Goal: Task Accomplishment & Management: Complete application form

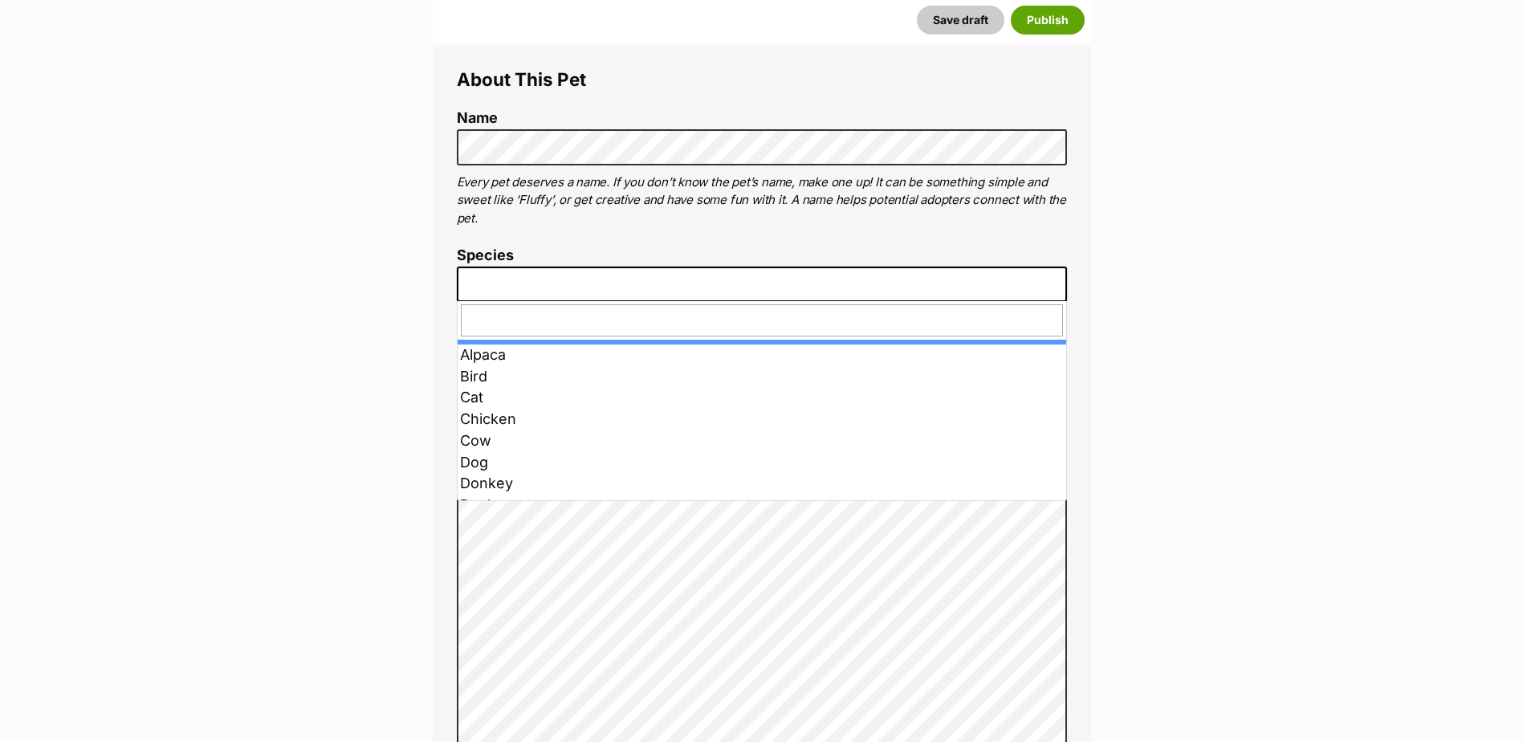
click at [708, 293] on span at bounding box center [762, 284] width 610 height 35
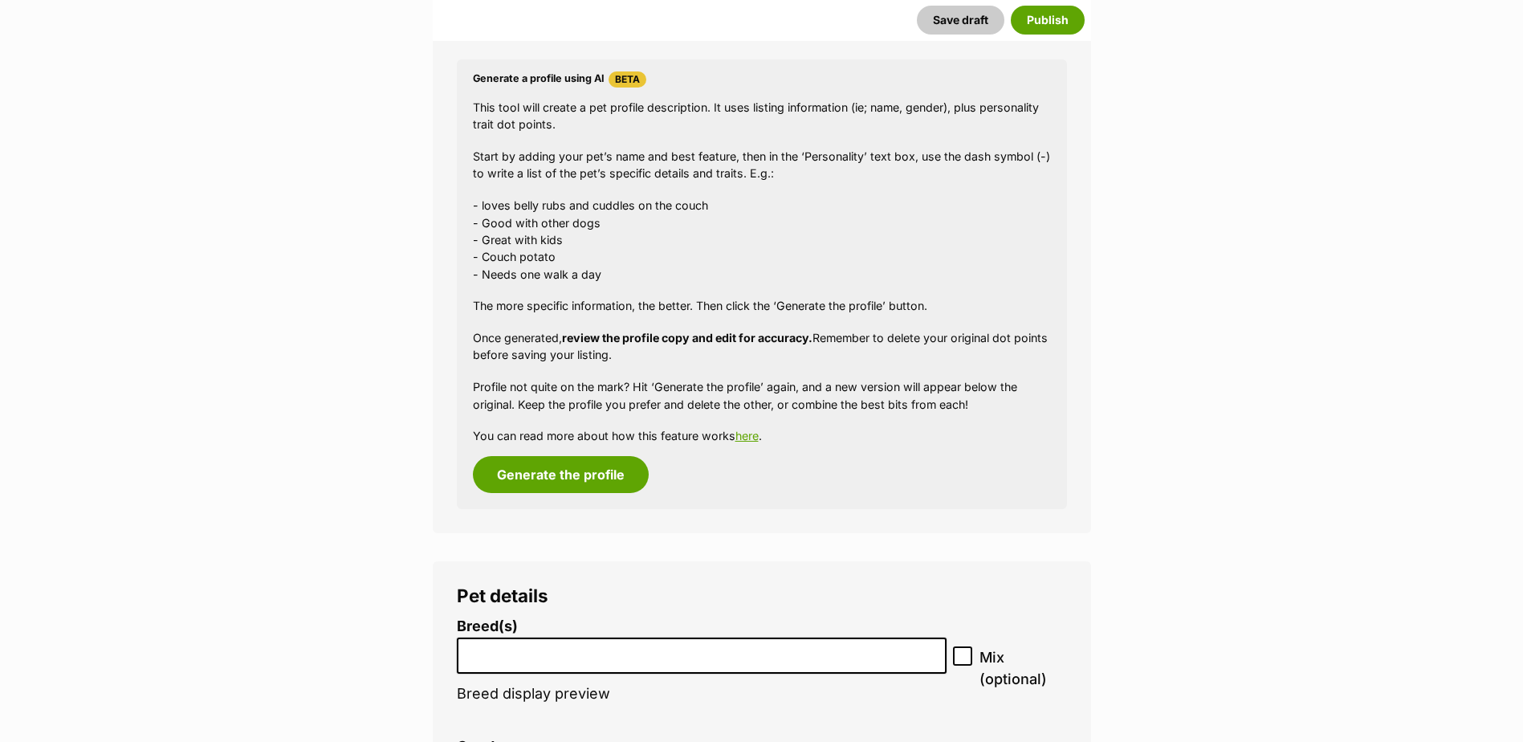
scroll to position [1445, 0]
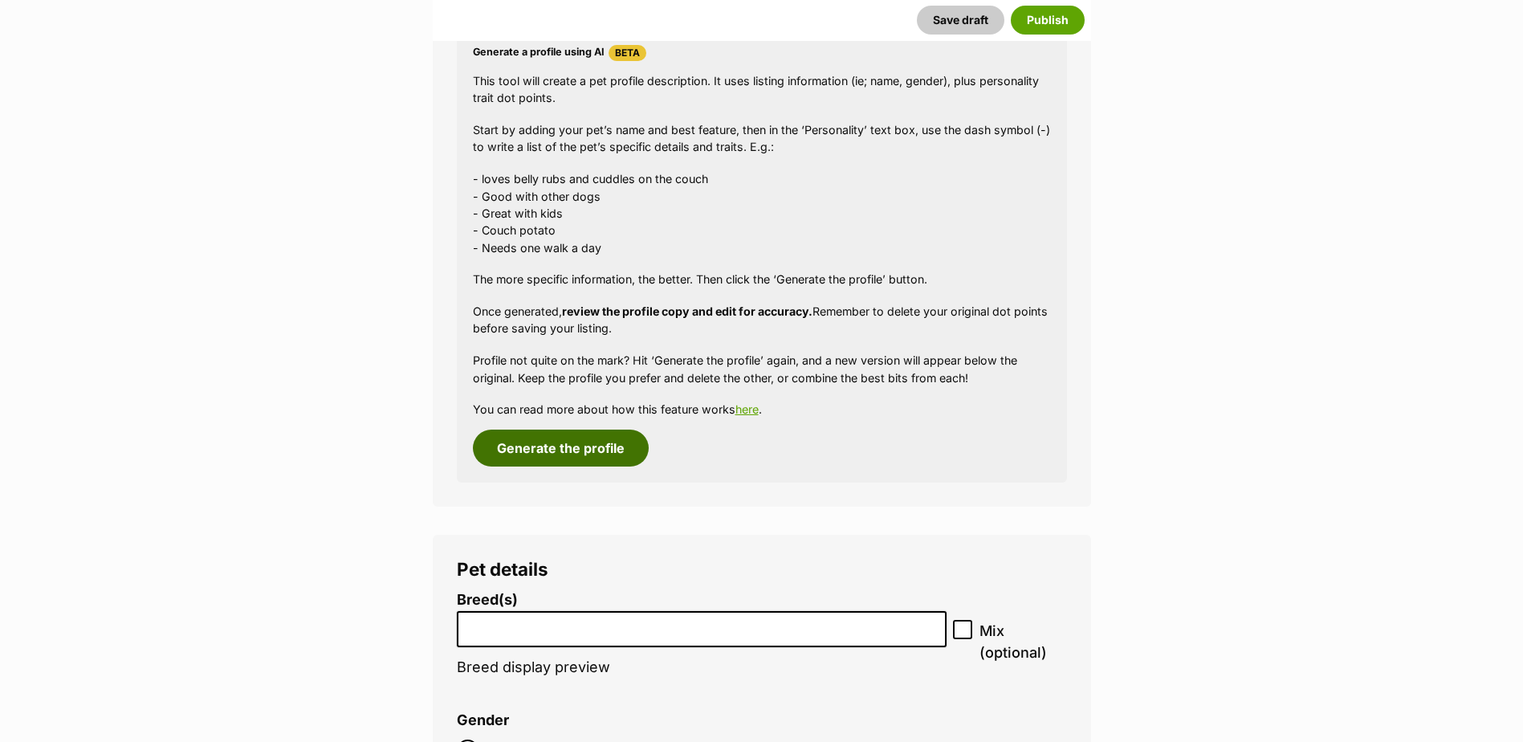
click at [559, 458] on button "Generate the profile" at bounding box center [561, 448] width 176 height 37
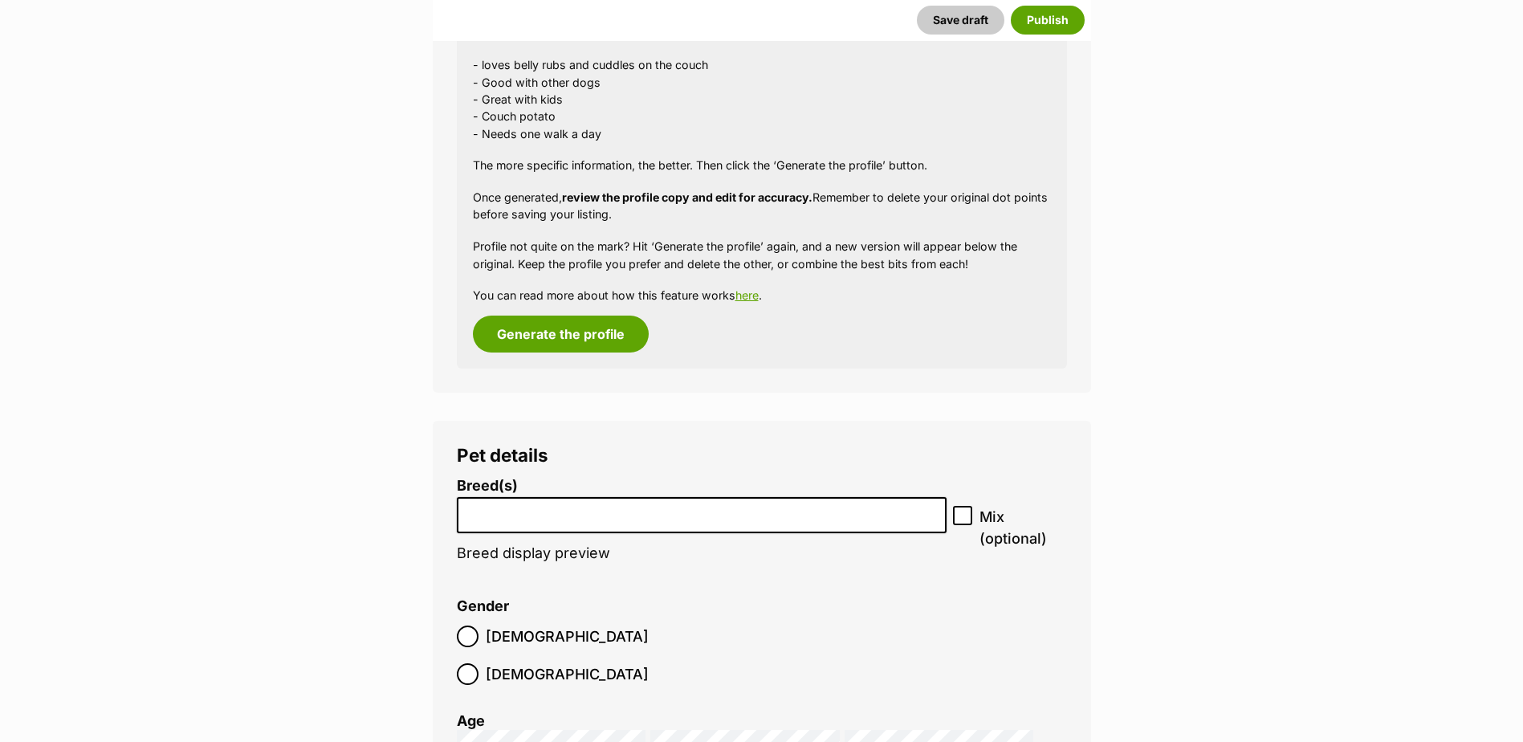
scroll to position [1880, 0]
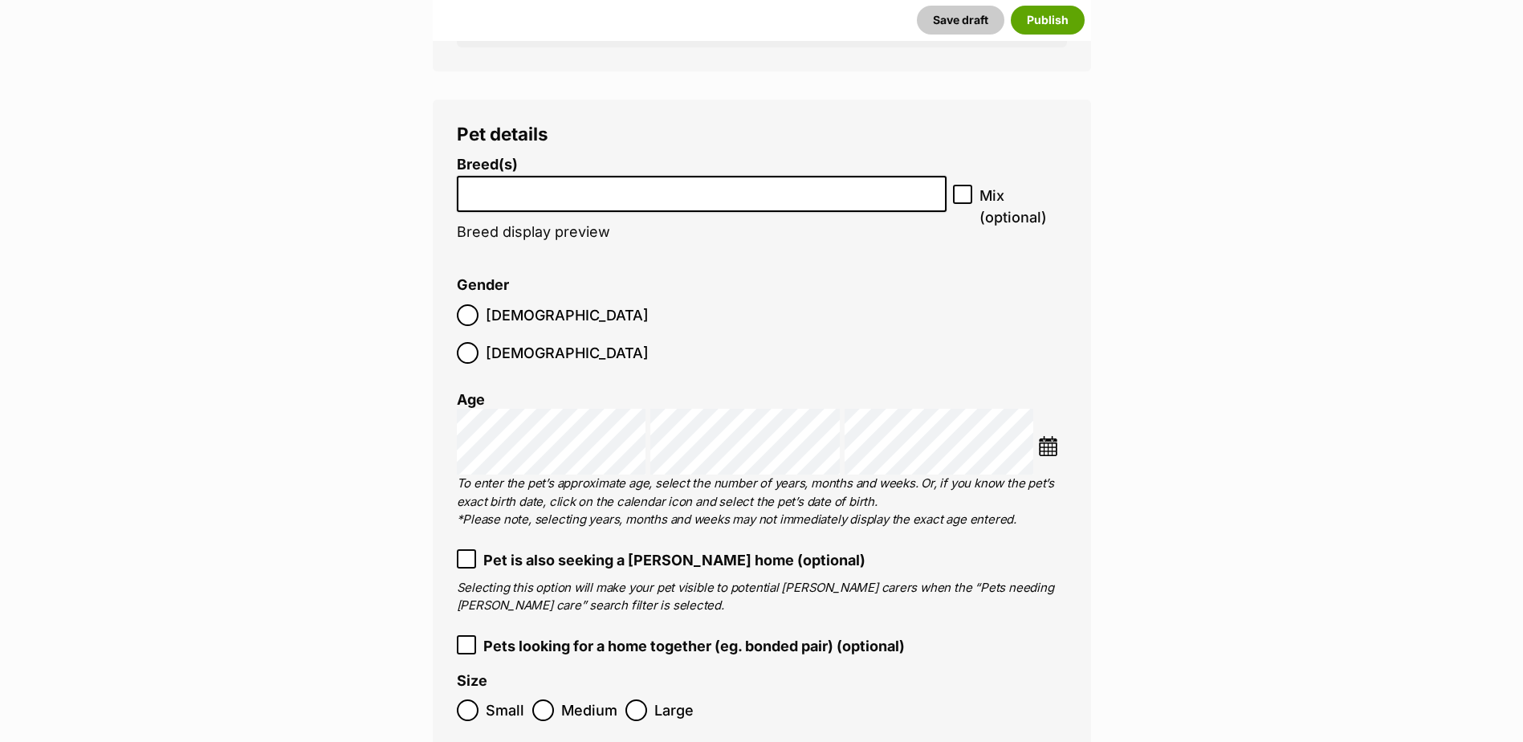
click at [631, 192] on input "search" at bounding box center [701, 189] width 479 height 17
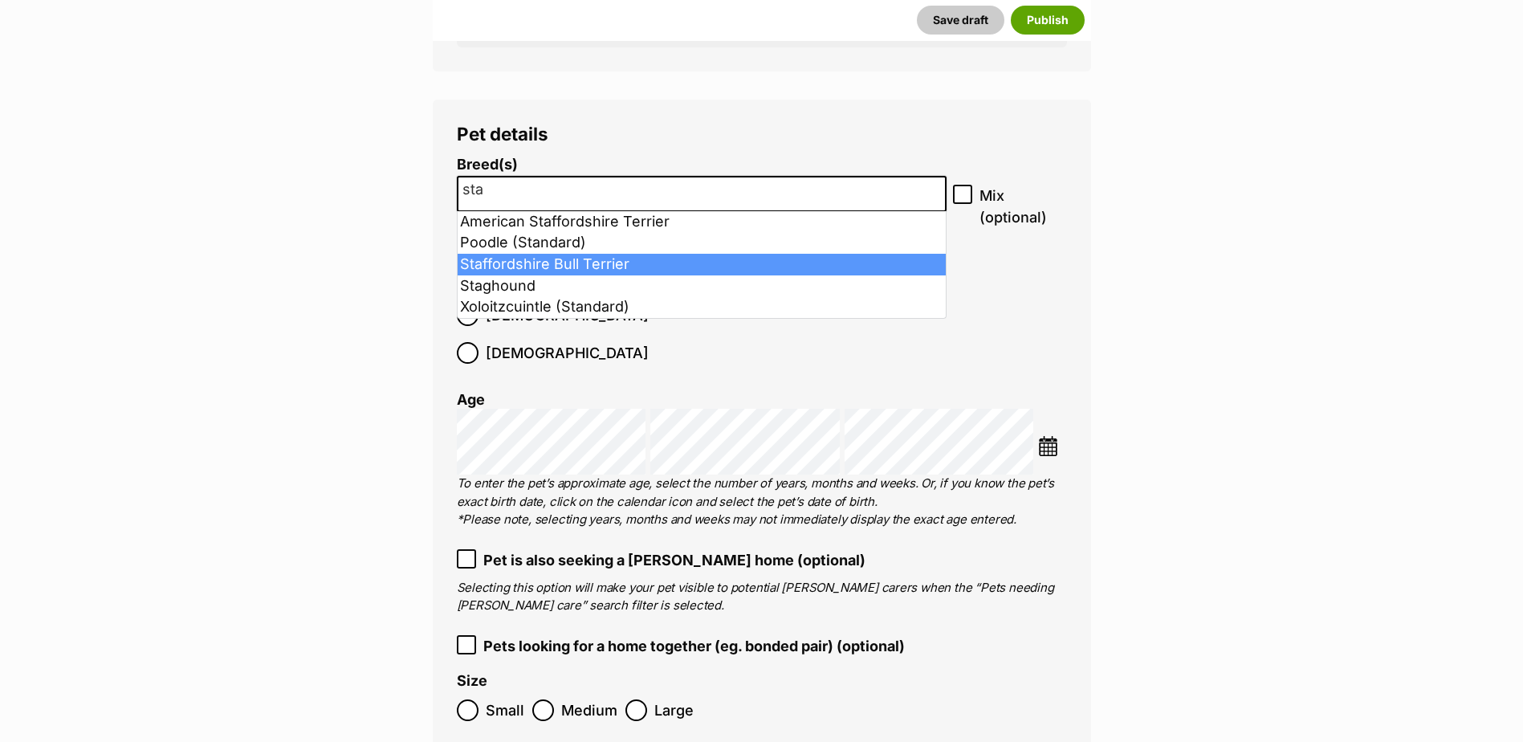
type input "sta"
select select "198"
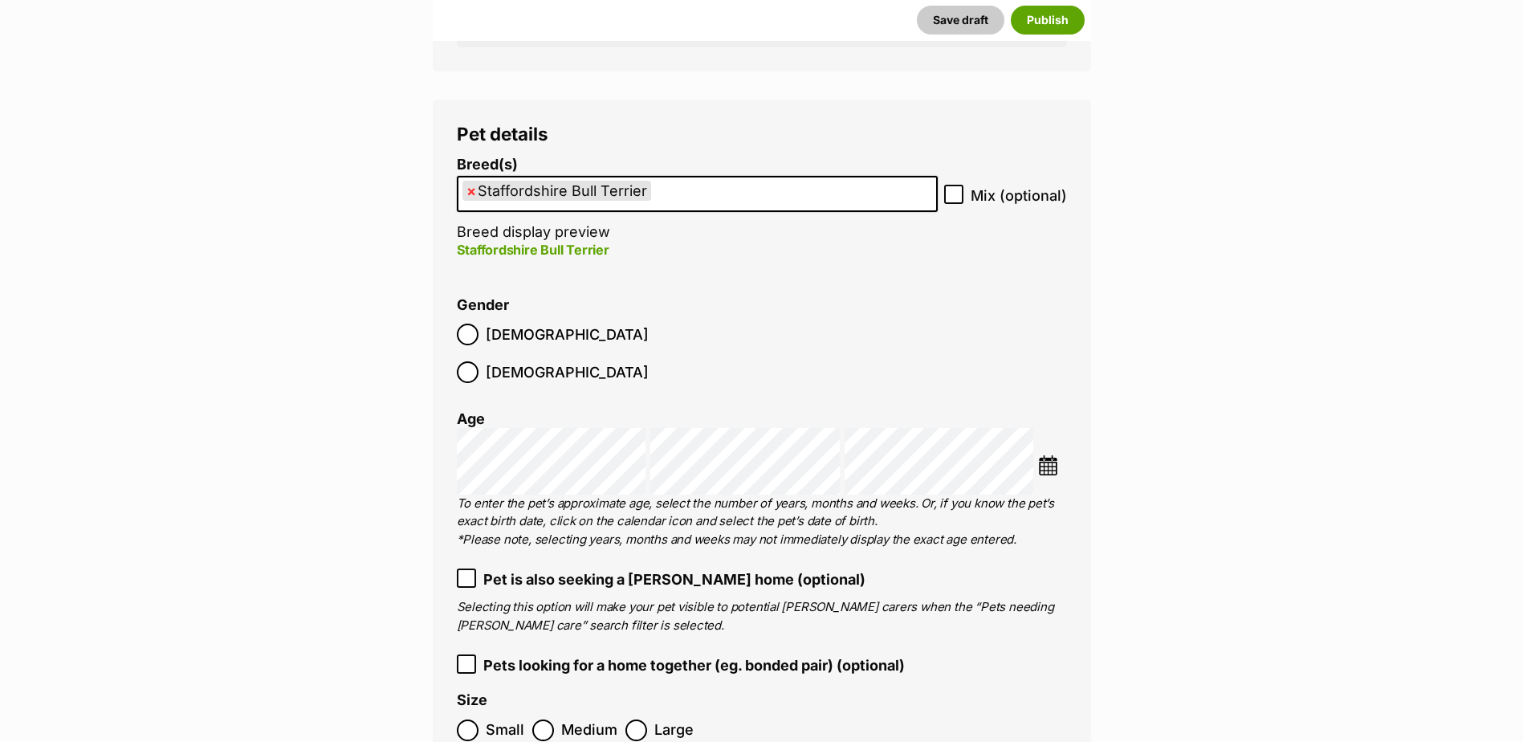
click at [954, 198] on icon at bounding box center [953, 194] width 11 height 11
click at [954, 198] on input "Mix (optional)" at bounding box center [953, 194] width 19 height 19
checkbox input "true"
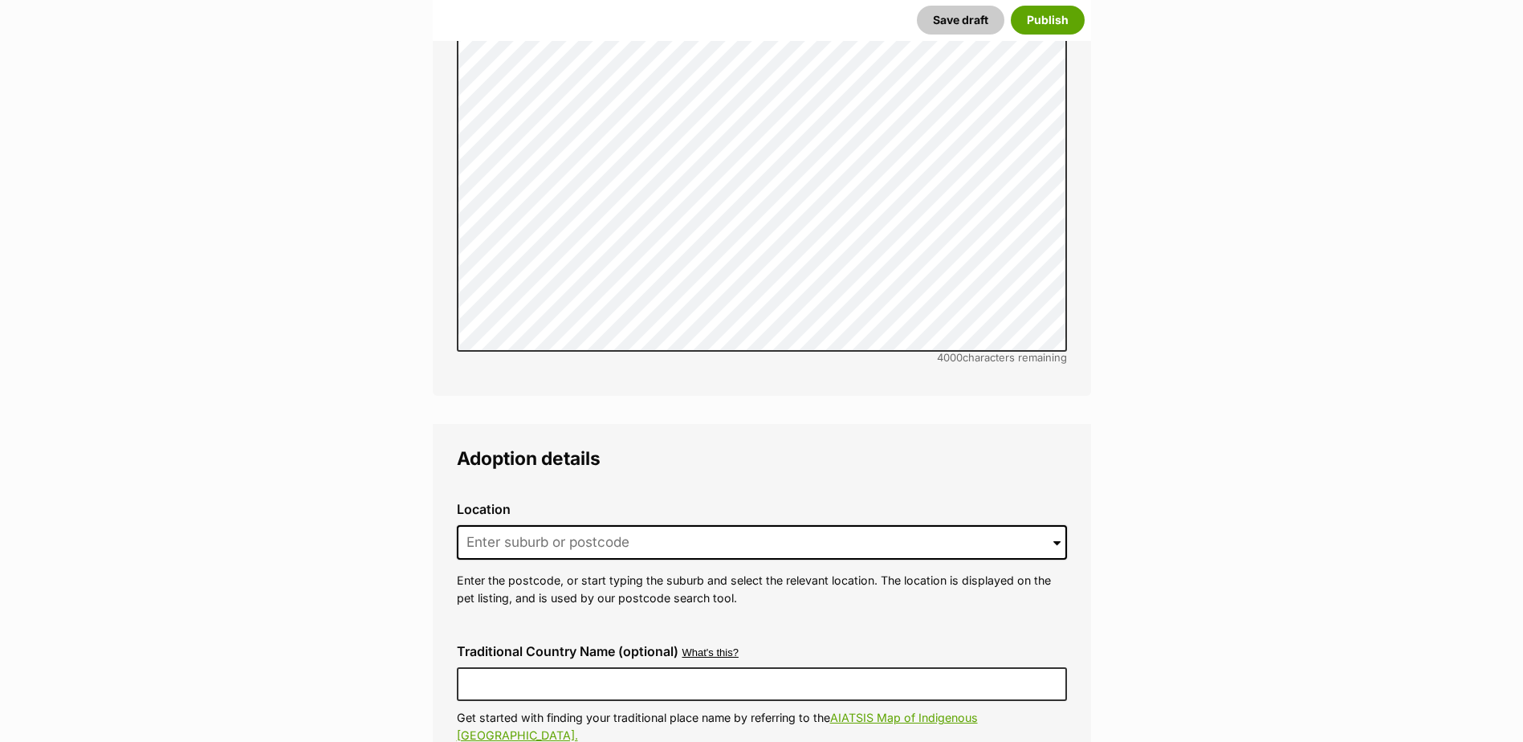
scroll to position [3566, 0]
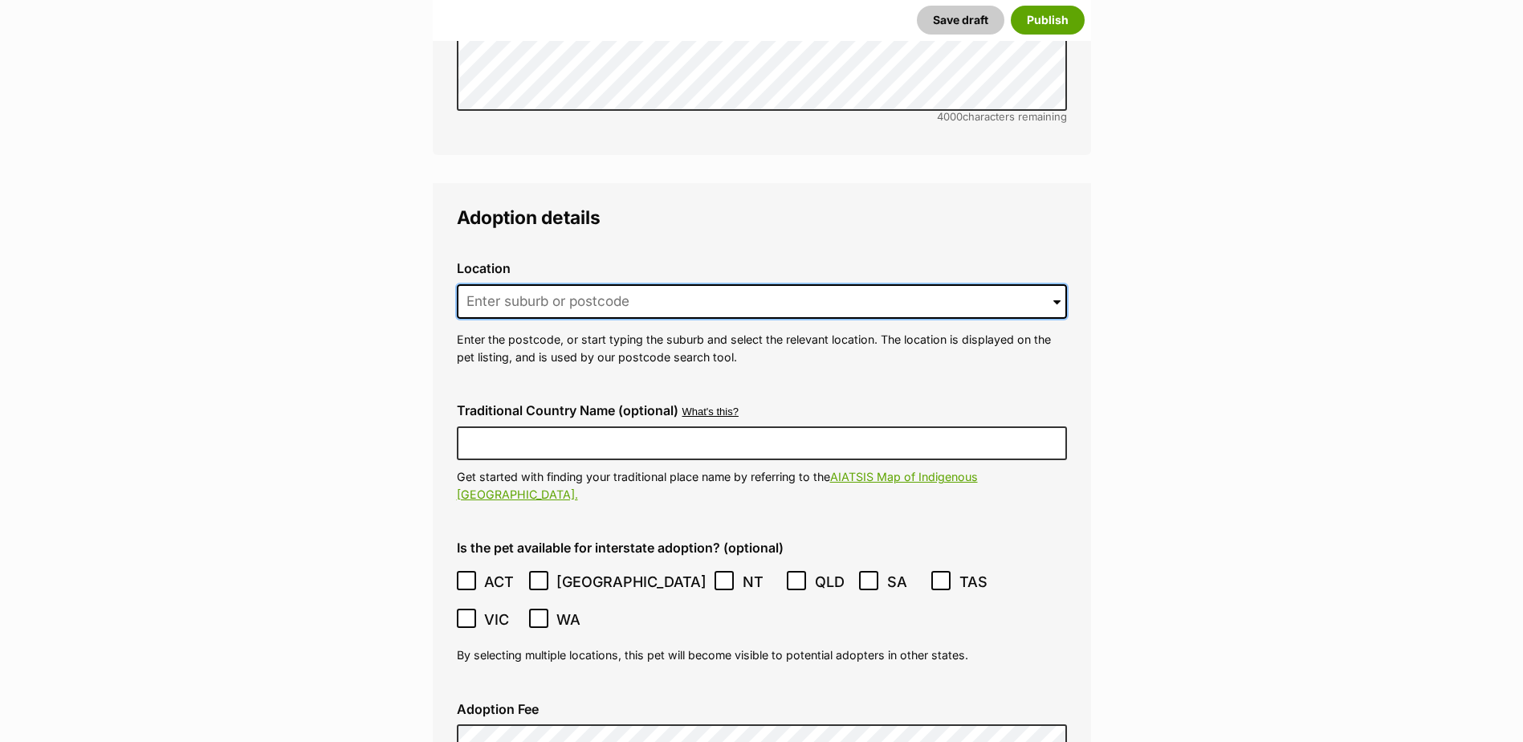
click at [525, 284] on input at bounding box center [762, 301] width 610 height 35
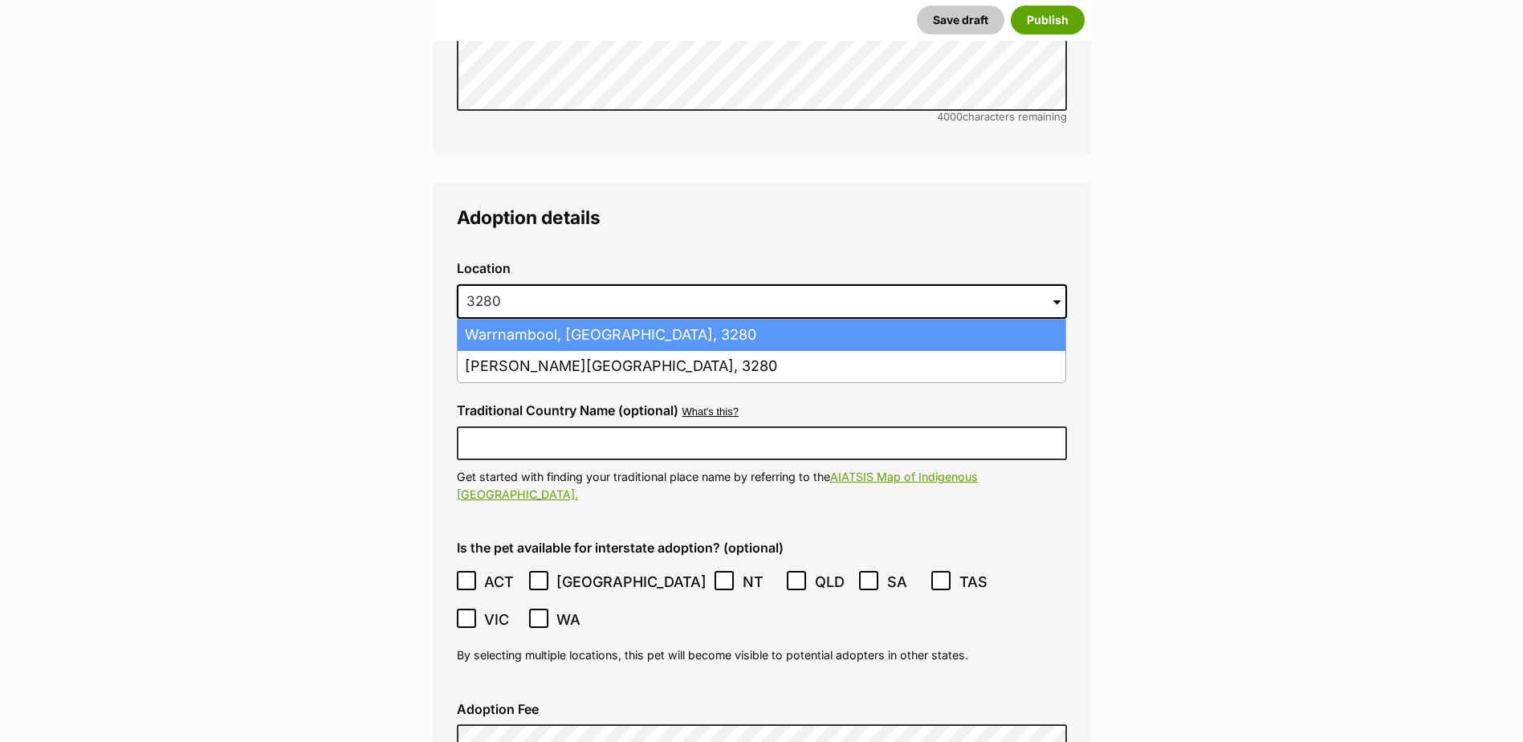
click at [533, 320] on li "Warrnambool, Victoria, 3280" at bounding box center [762, 335] width 608 height 31
type input "Warrnambool, Victoria, 3280"
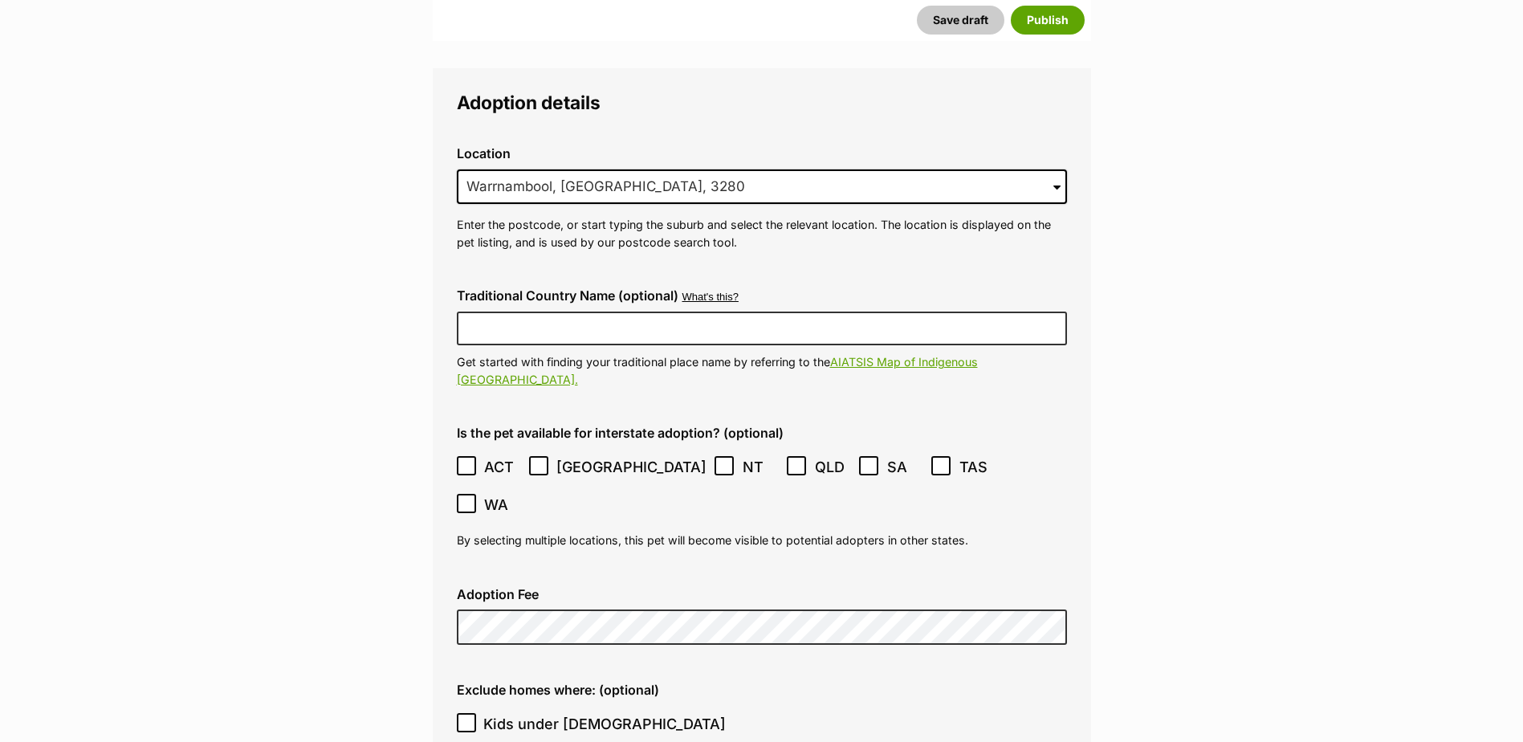
scroll to position [3887, 0]
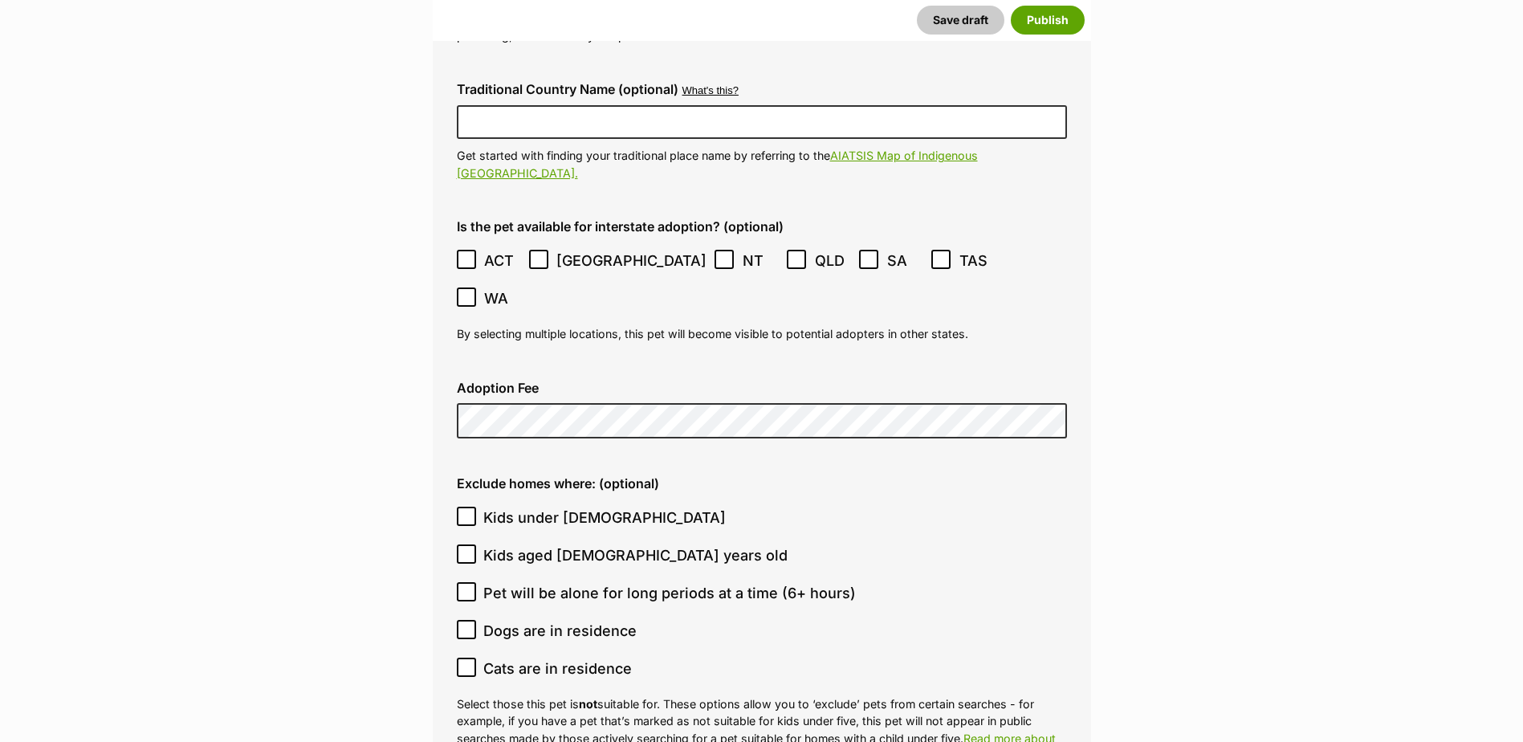
click at [465, 511] on icon at bounding box center [466, 516] width 11 height 11
click at [465, 507] on input "Kids under 5 years old" at bounding box center [466, 516] width 19 height 19
checkbox input "true"
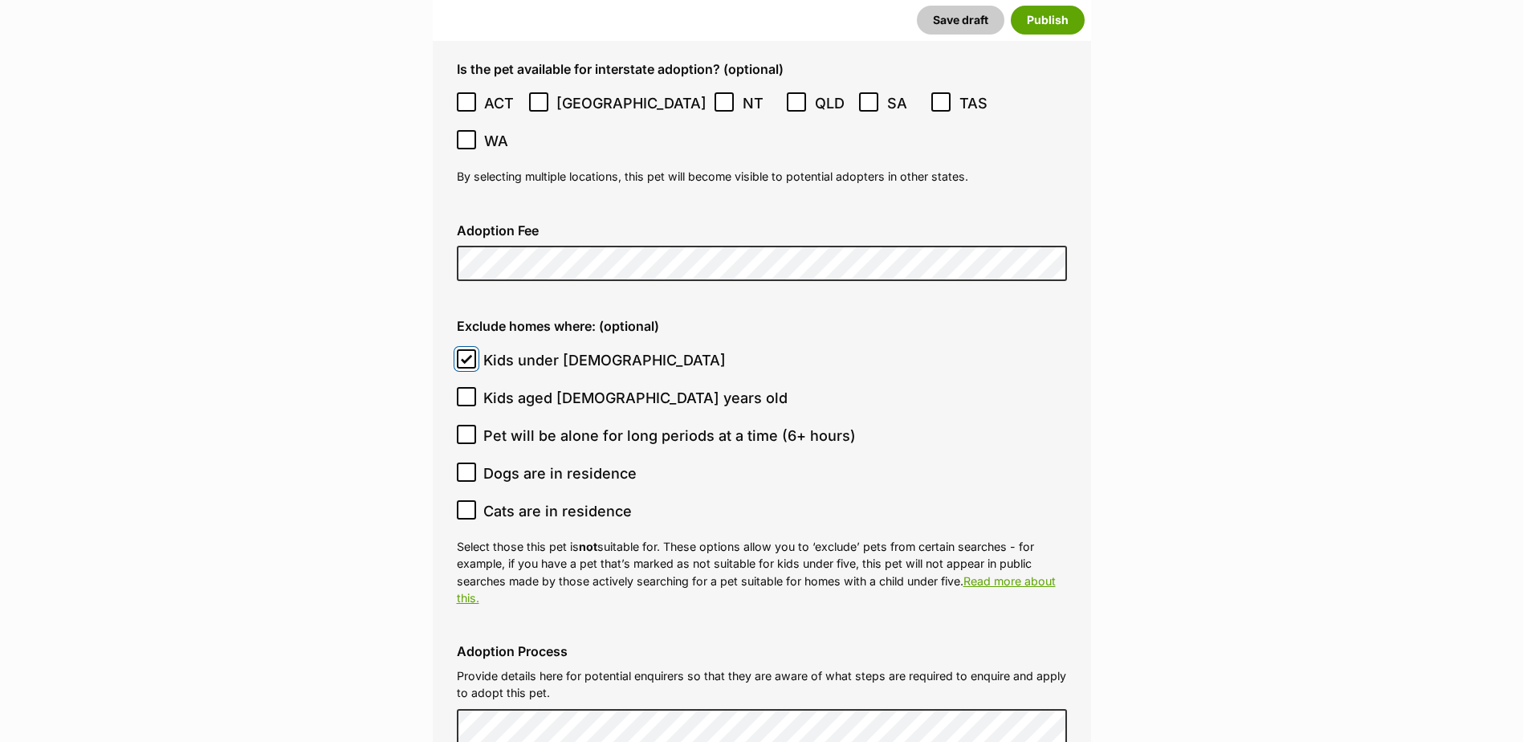
scroll to position [4048, 0]
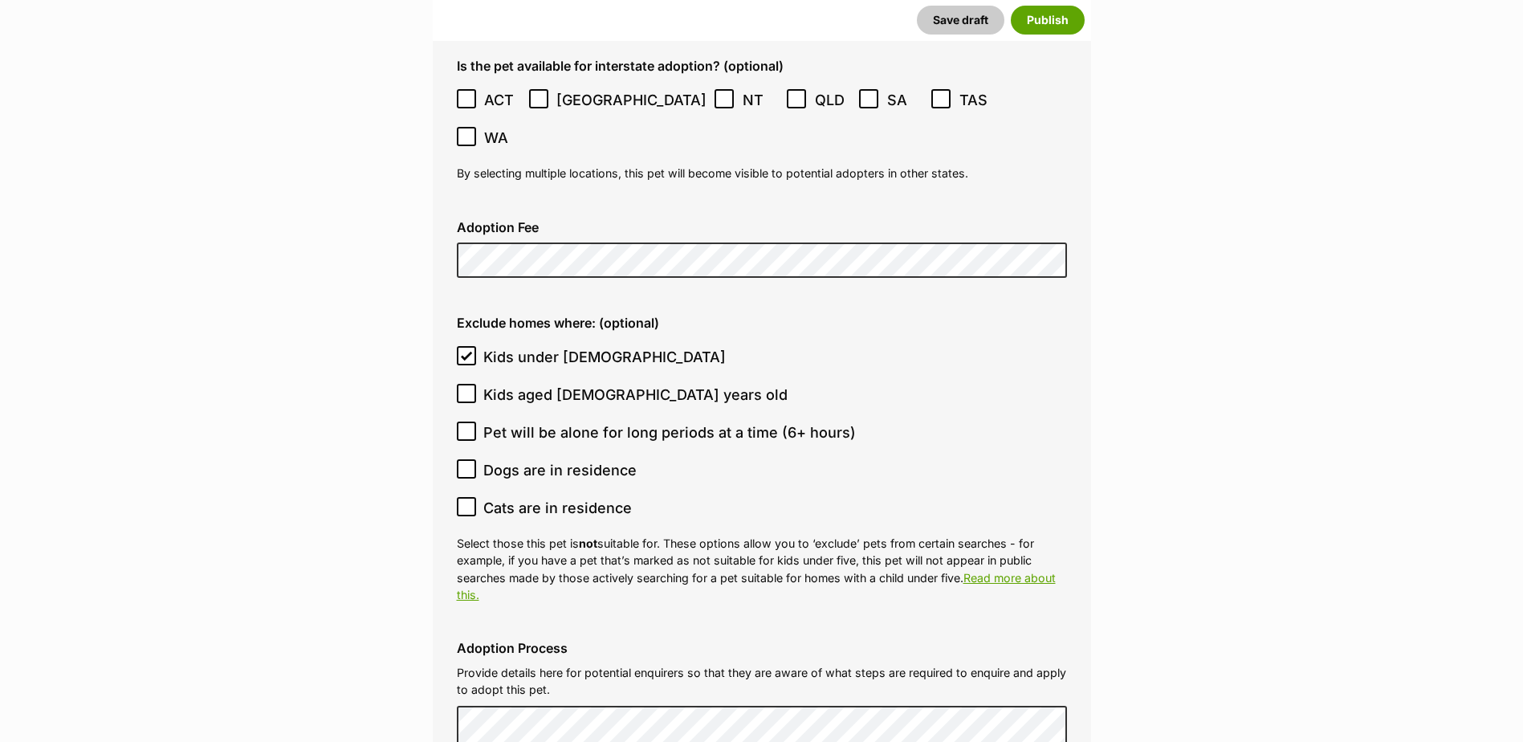
click at [464, 426] on icon at bounding box center [466, 431] width 11 height 11
click at [464, 421] on input "Pet will be alone for long periods at a time (6+ hours)" at bounding box center [466, 430] width 19 height 19
checkbox input "true"
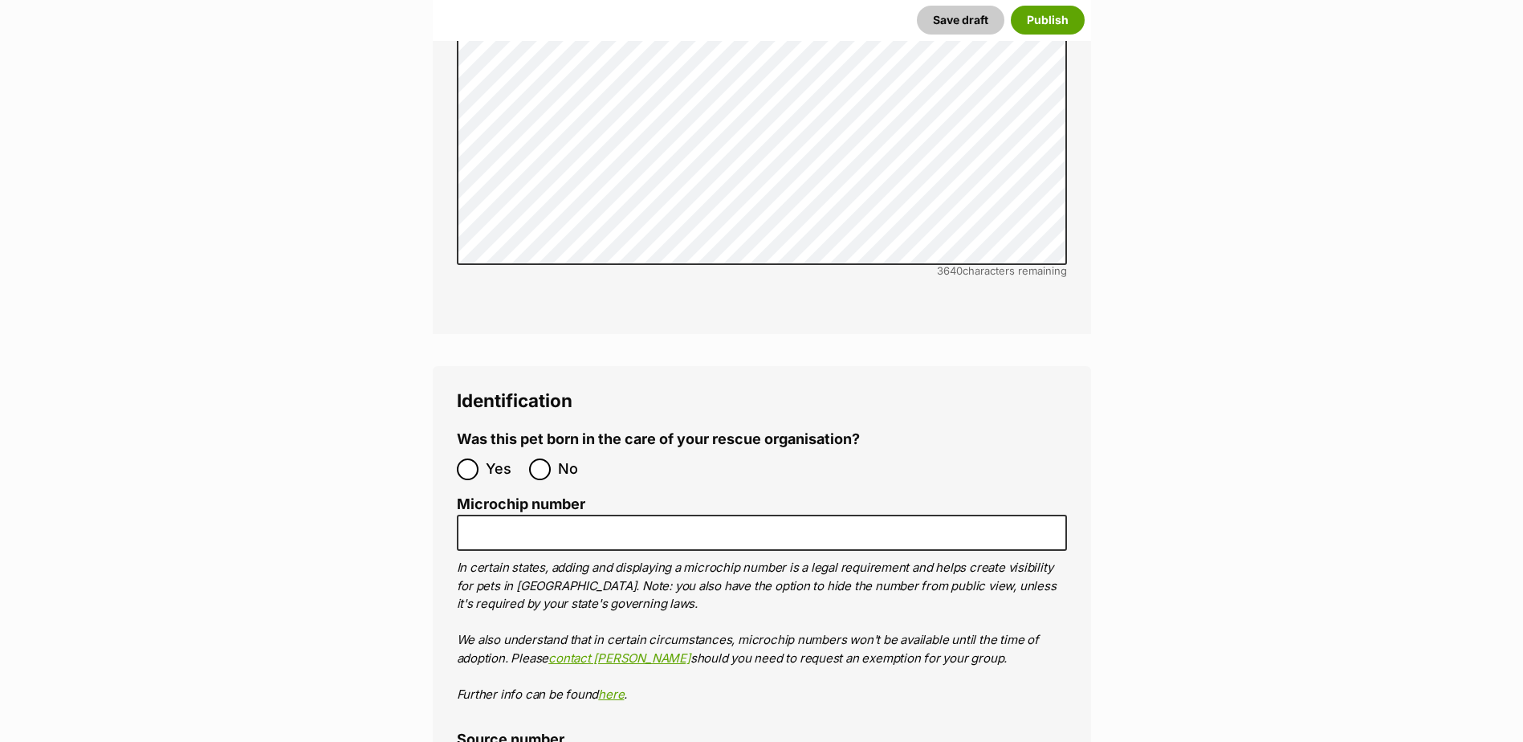
scroll to position [5011, 0]
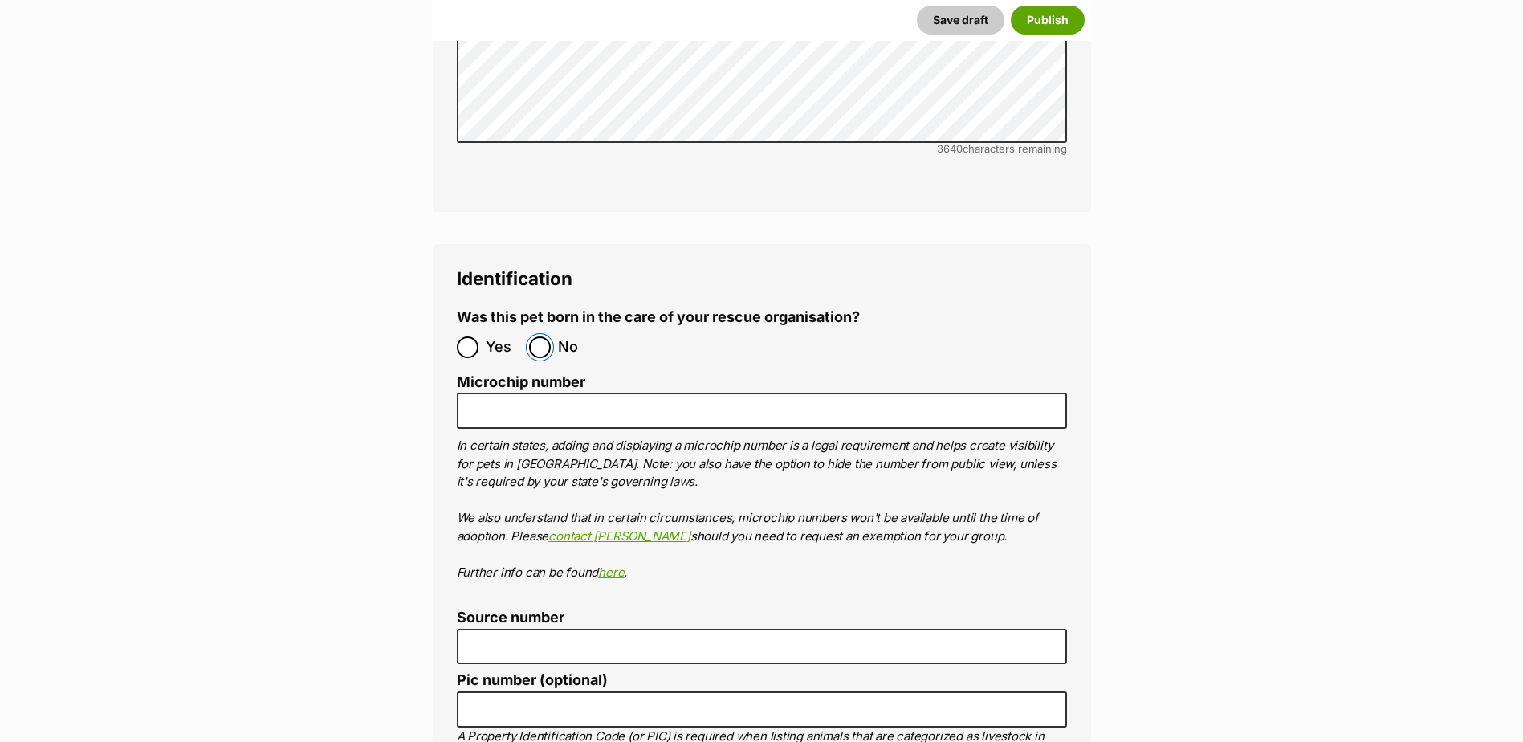
click at [540, 336] on input "No" at bounding box center [540, 347] width 22 height 22
radio input "true"
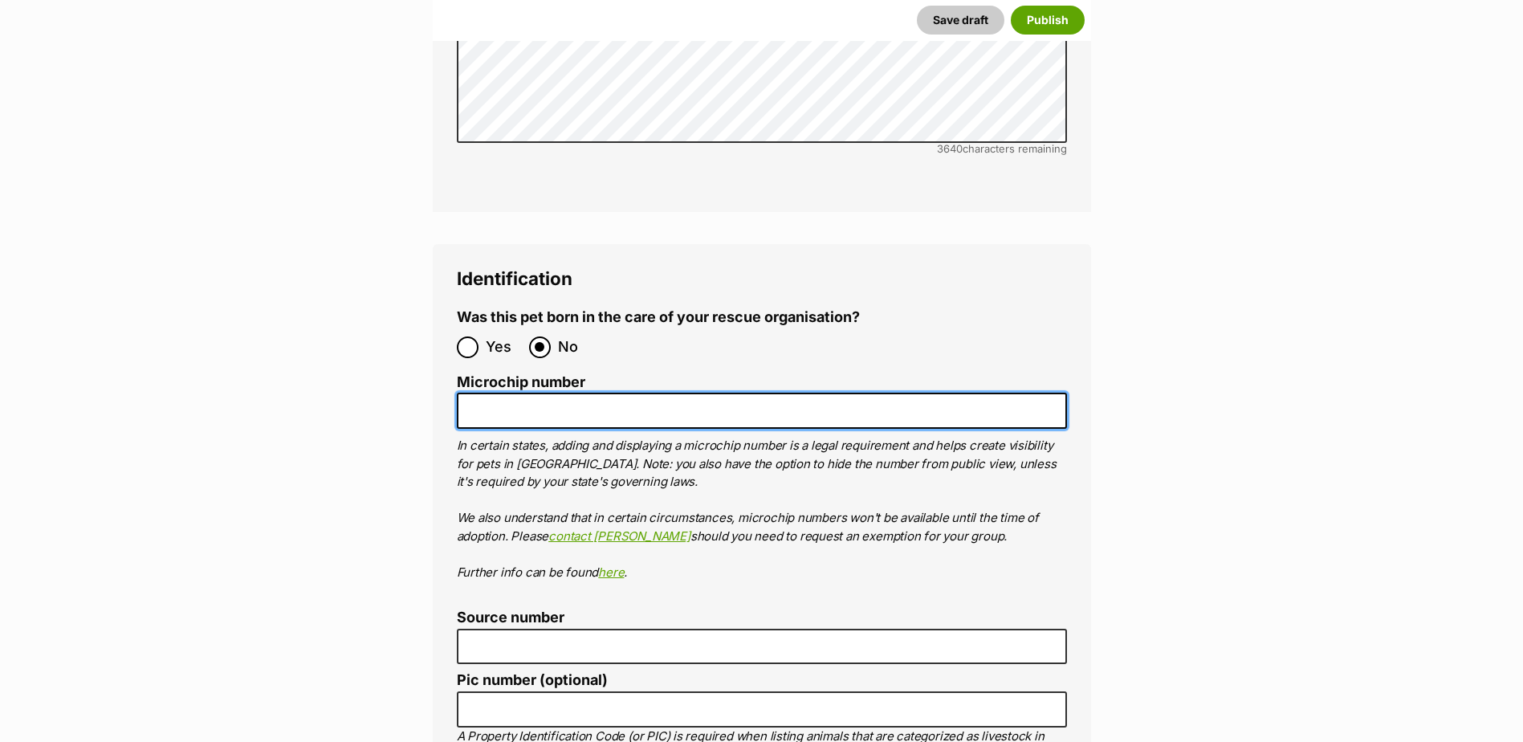
click at [537, 393] on input "Microchip number" at bounding box center [762, 411] width 610 height 36
paste input "956000018927058"
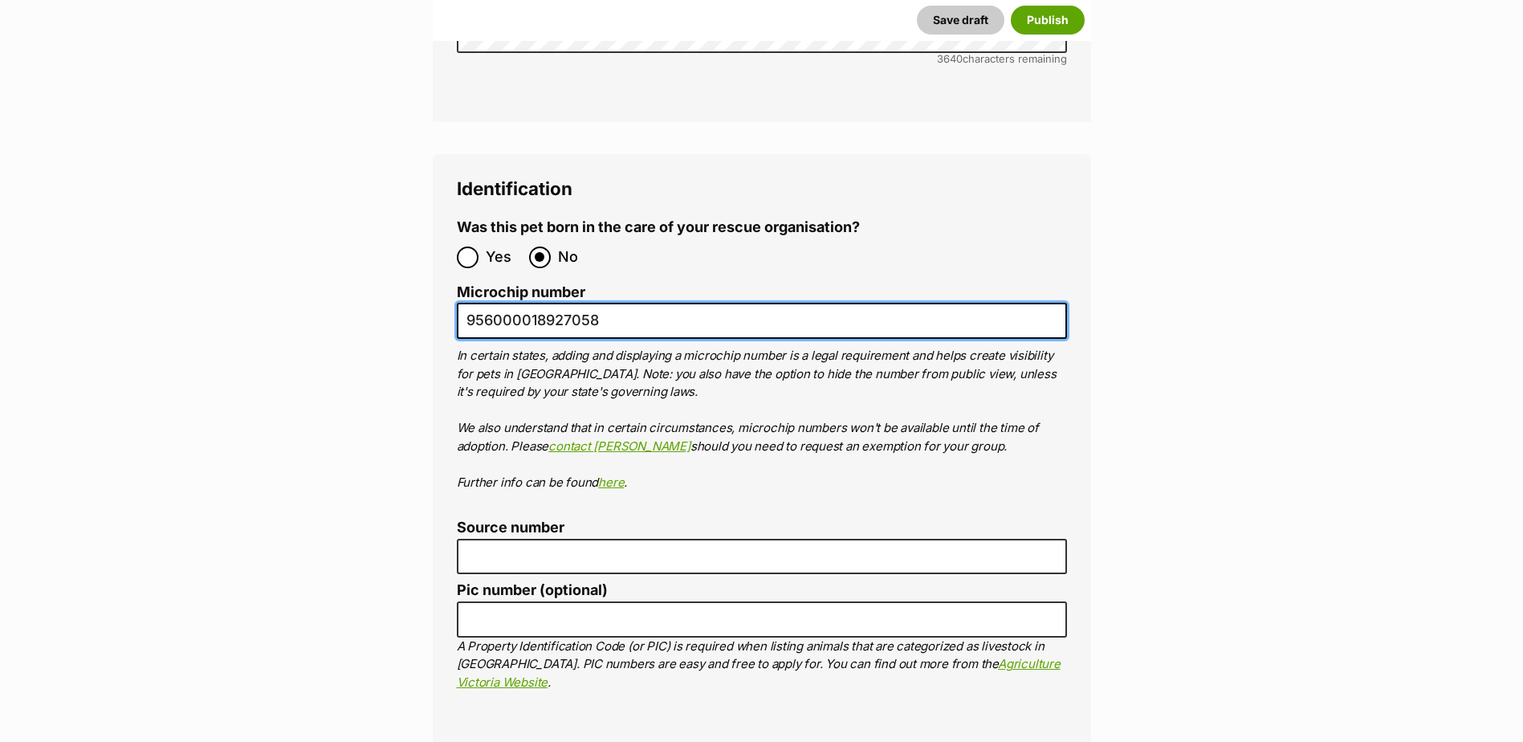
scroll to position [5252, 0]
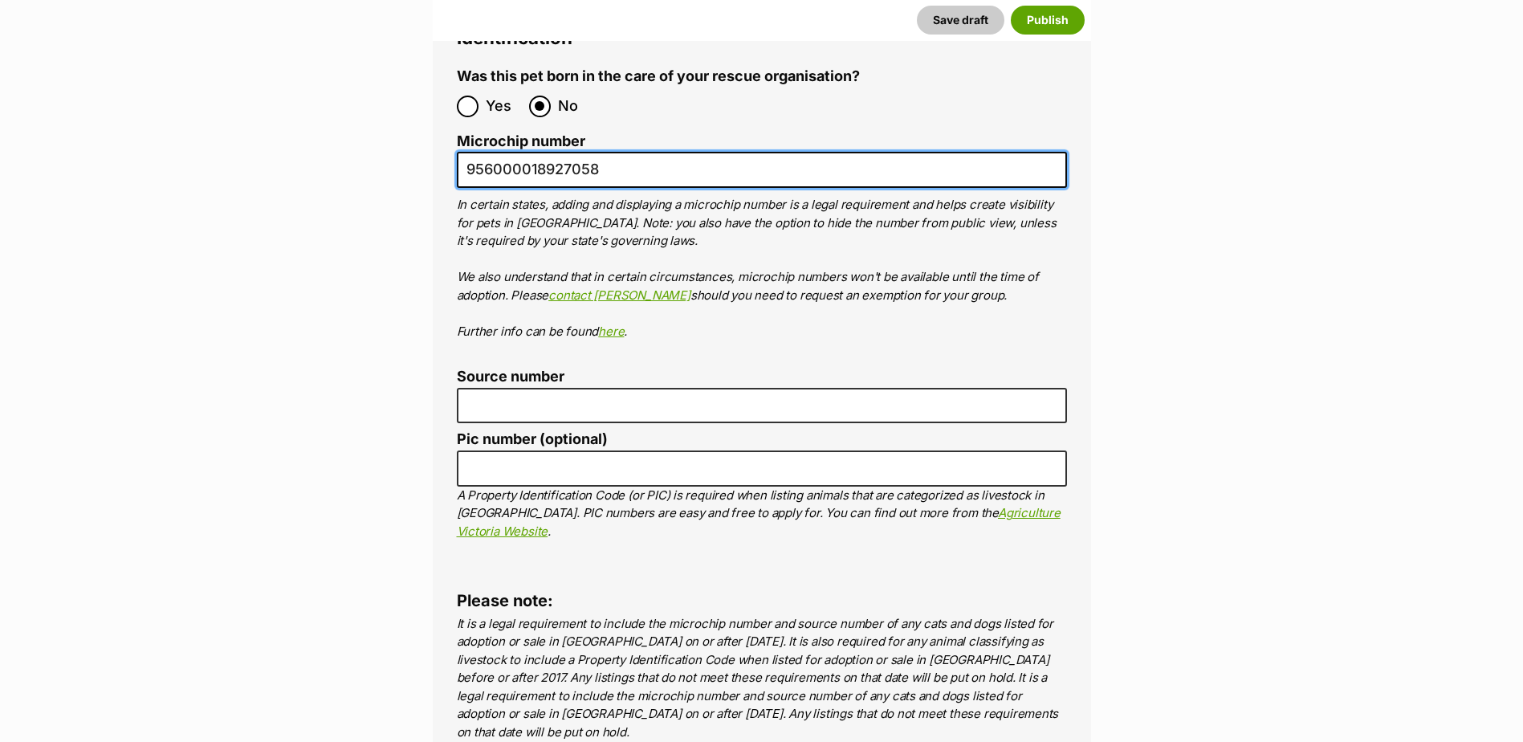
type input "956000018927058"
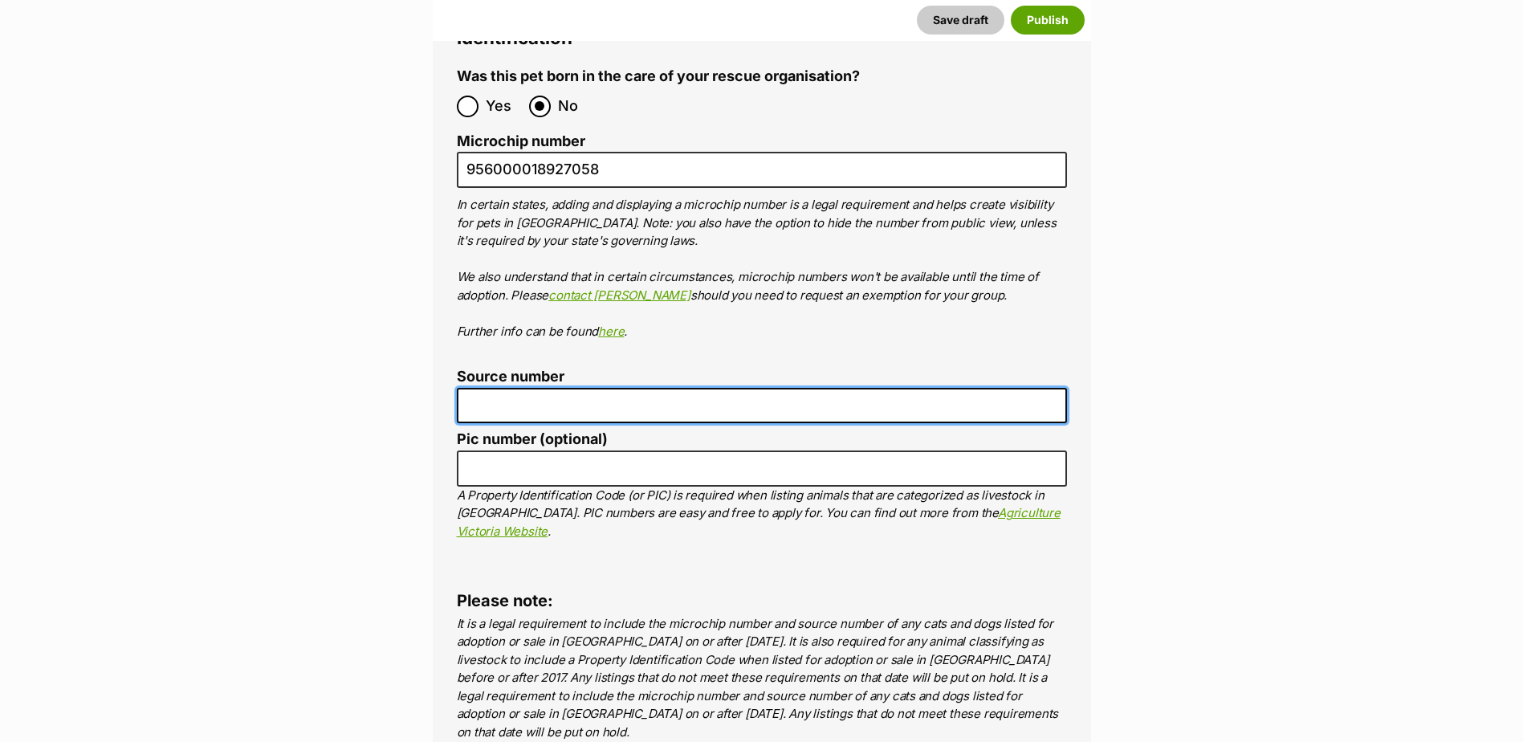
click at [511, 388] on input "Source number" at bounding box center [762, 406] width 610 height 36
type input "BR257412"
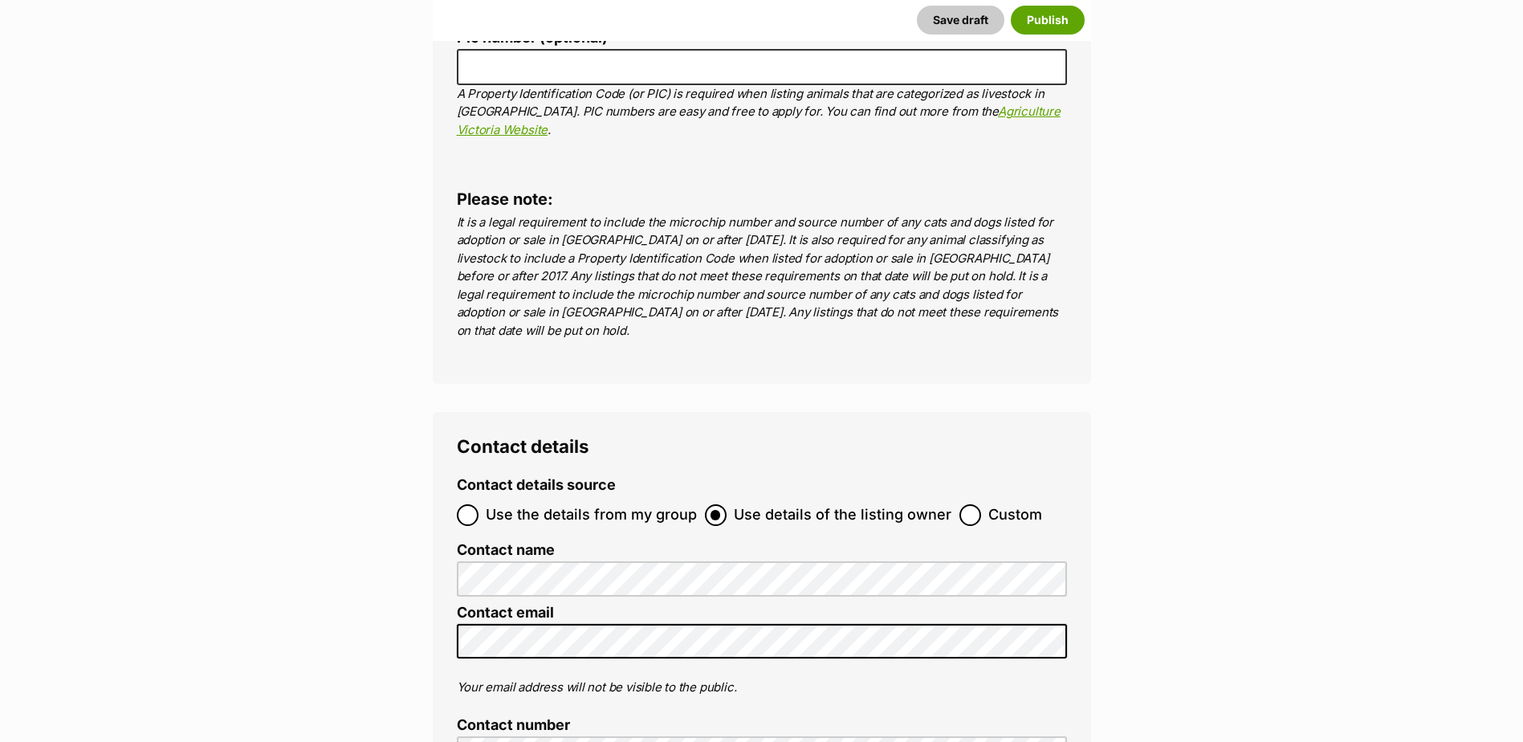
scroll to position [5814, 0]
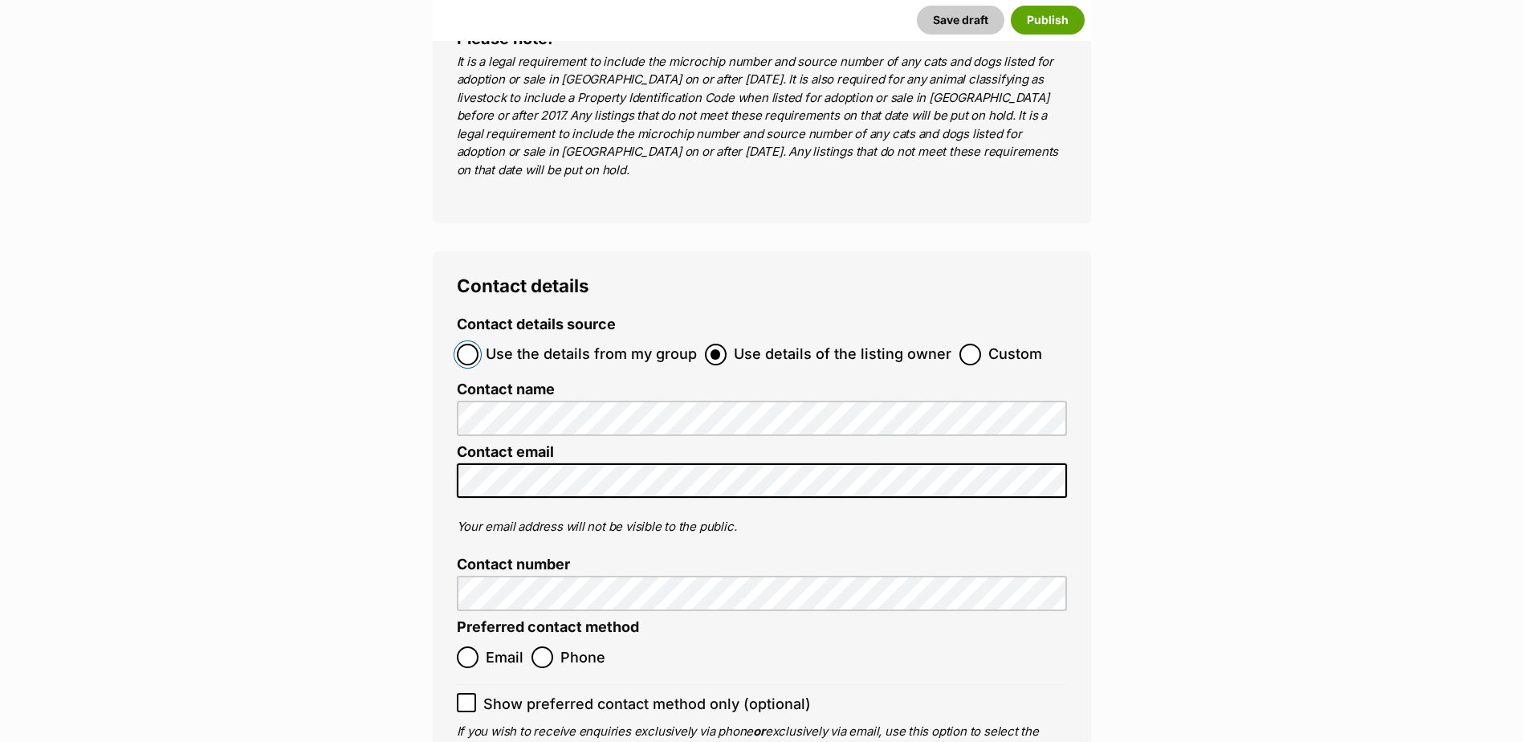
click at [460, 344] on input "Use the details from my group" at bounding box center [468, 355] width 22 height 22
radio input "true"
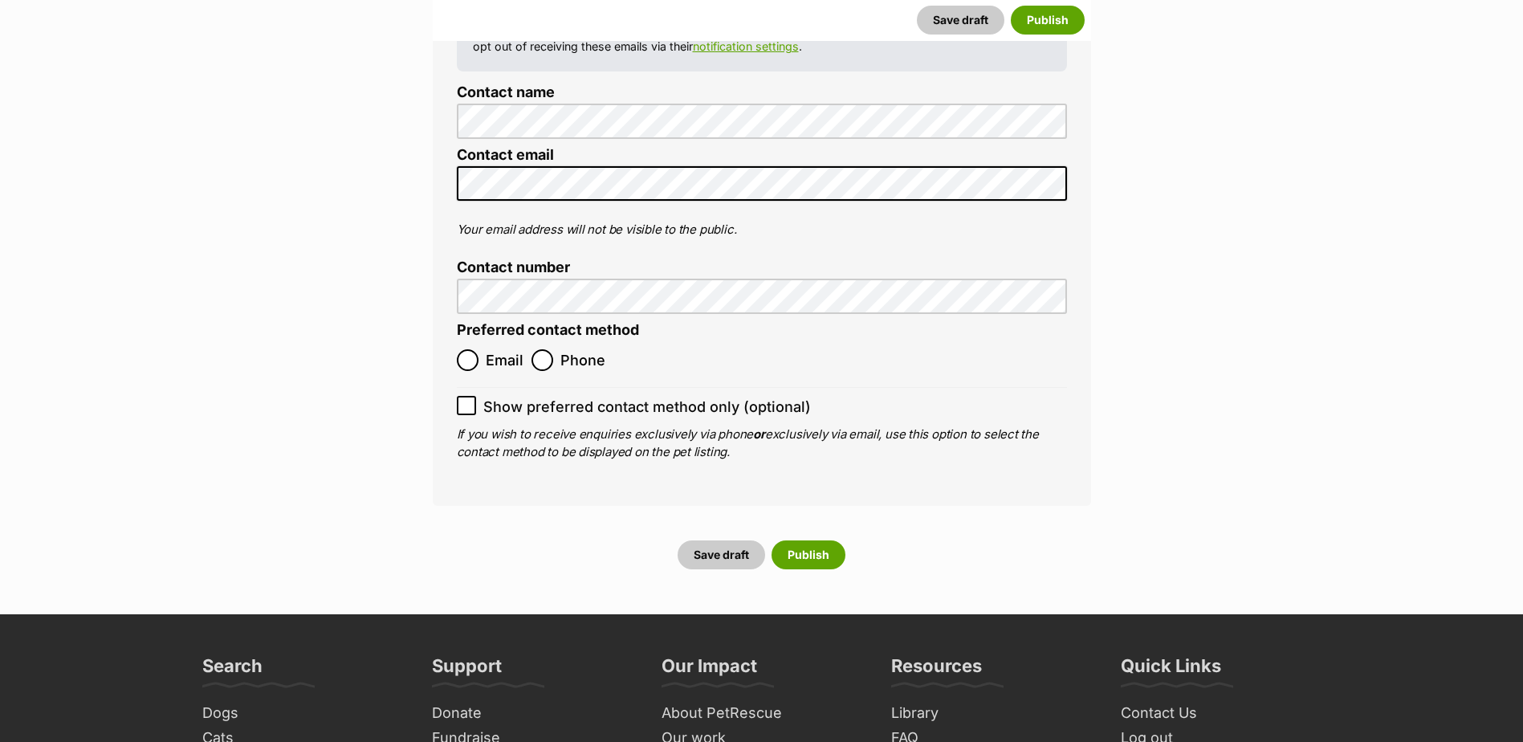
scroll to position [6216, 0]
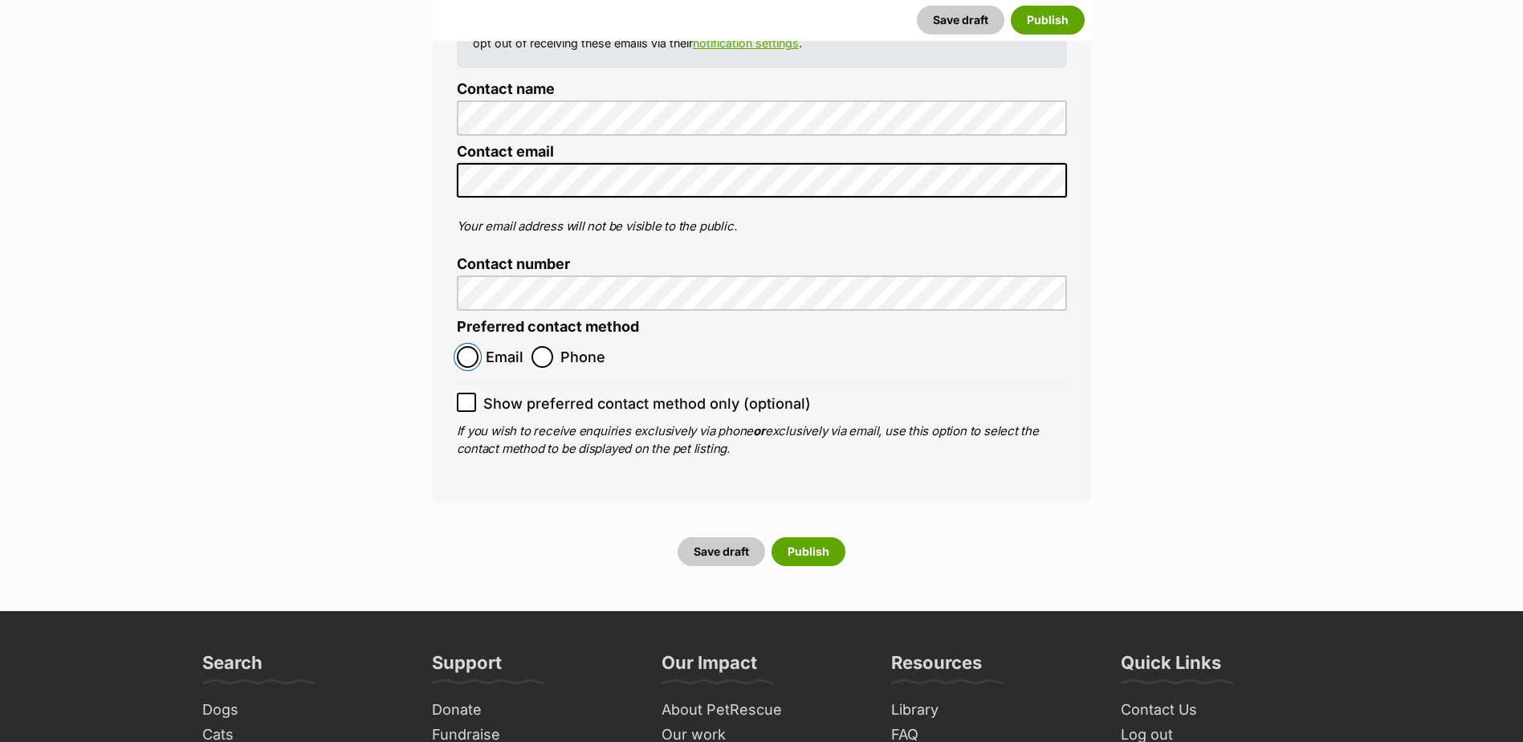
click at [471, 346] on input "Email" at bounding box center [468, 357] width 22 height 22
radio input "true"
click at [725, 537] on button "Save draft" at bounding box center [722, 551] width 88 height 29
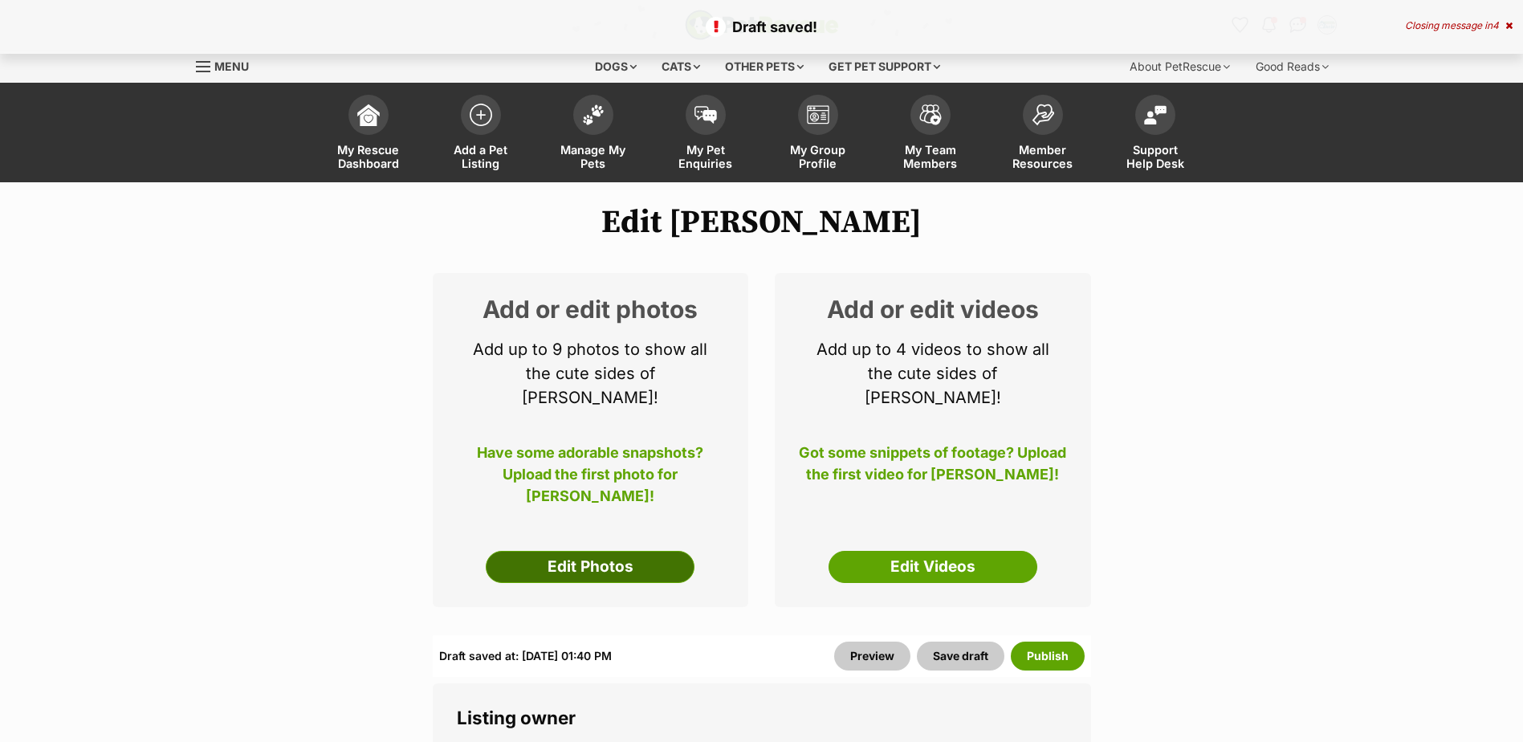
click at [593, 551] on link "Edit Photos" at bounding box center [590, 567] width 209 height 32
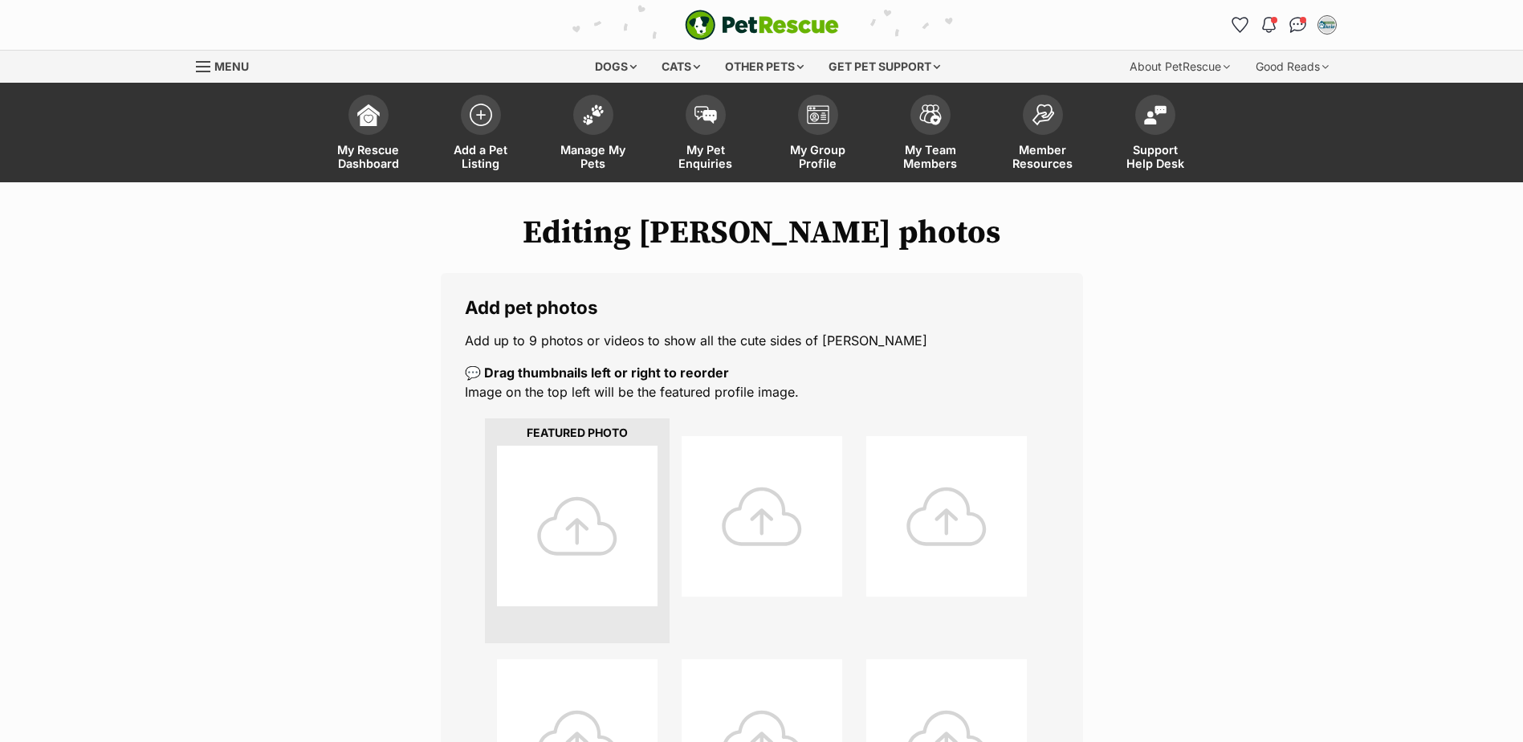
click at [579, 522] on div at bounding box center [577, 526] width 161 height 161
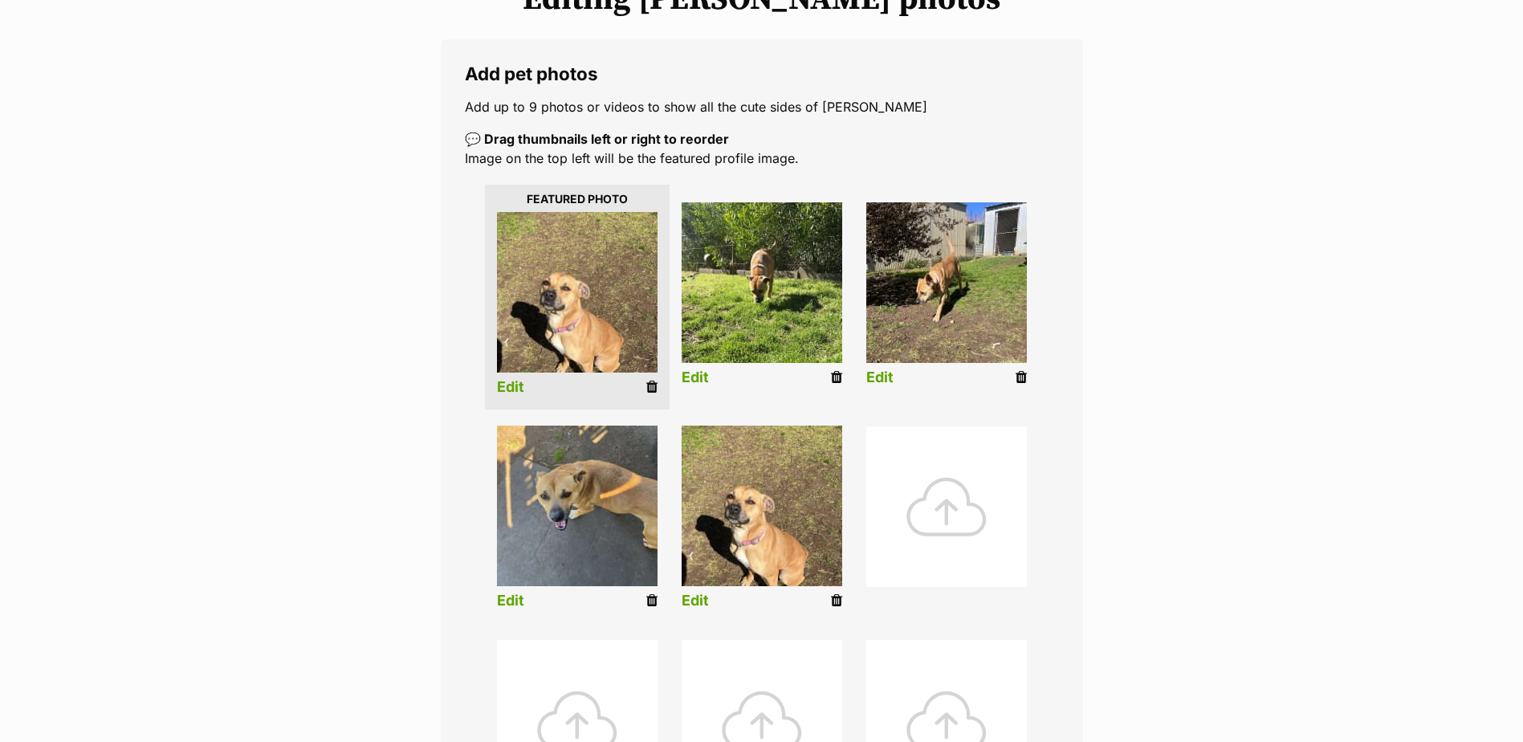
scroll to position [241, 0]
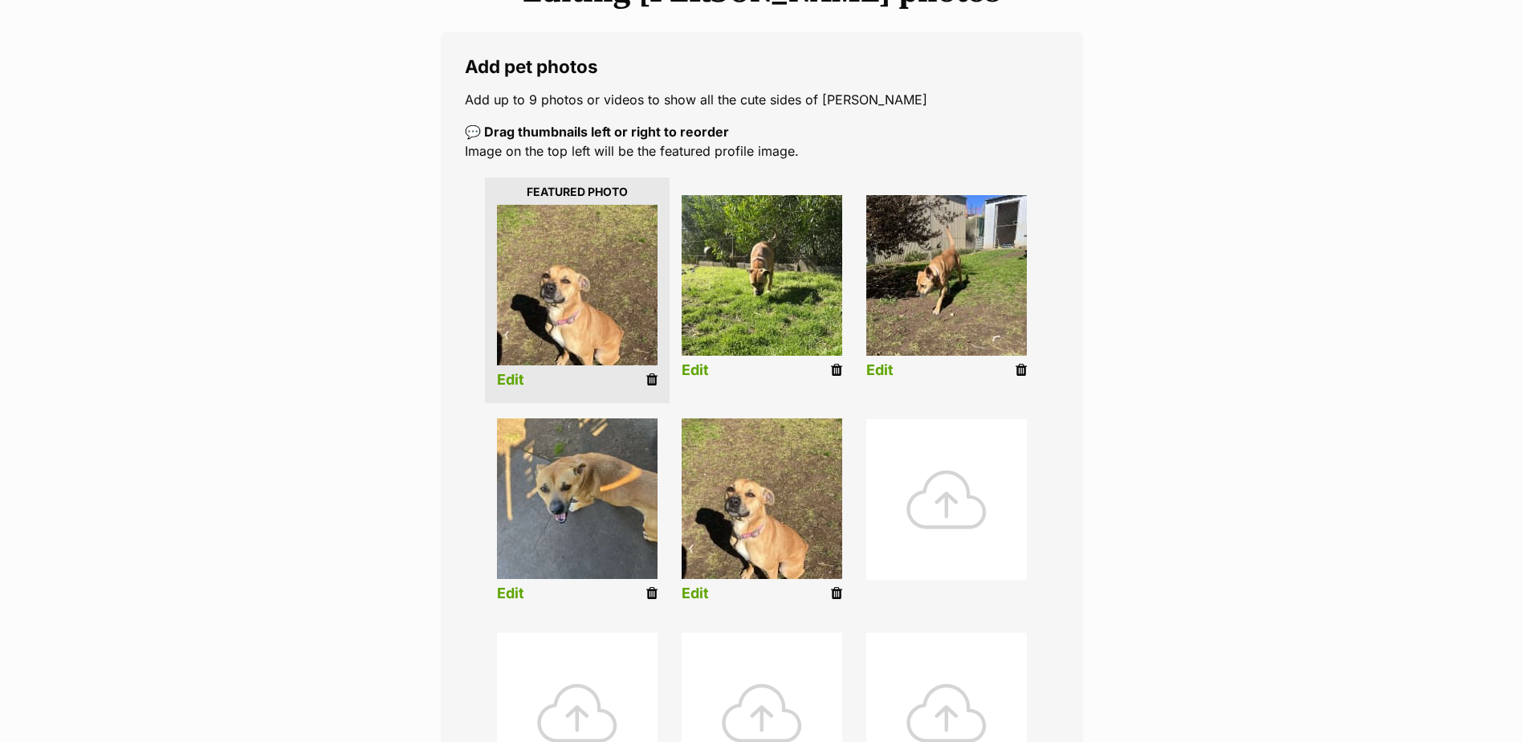
click at [507, 380] on link "Edit" at bounding box center [510, 380] width 27 height 17
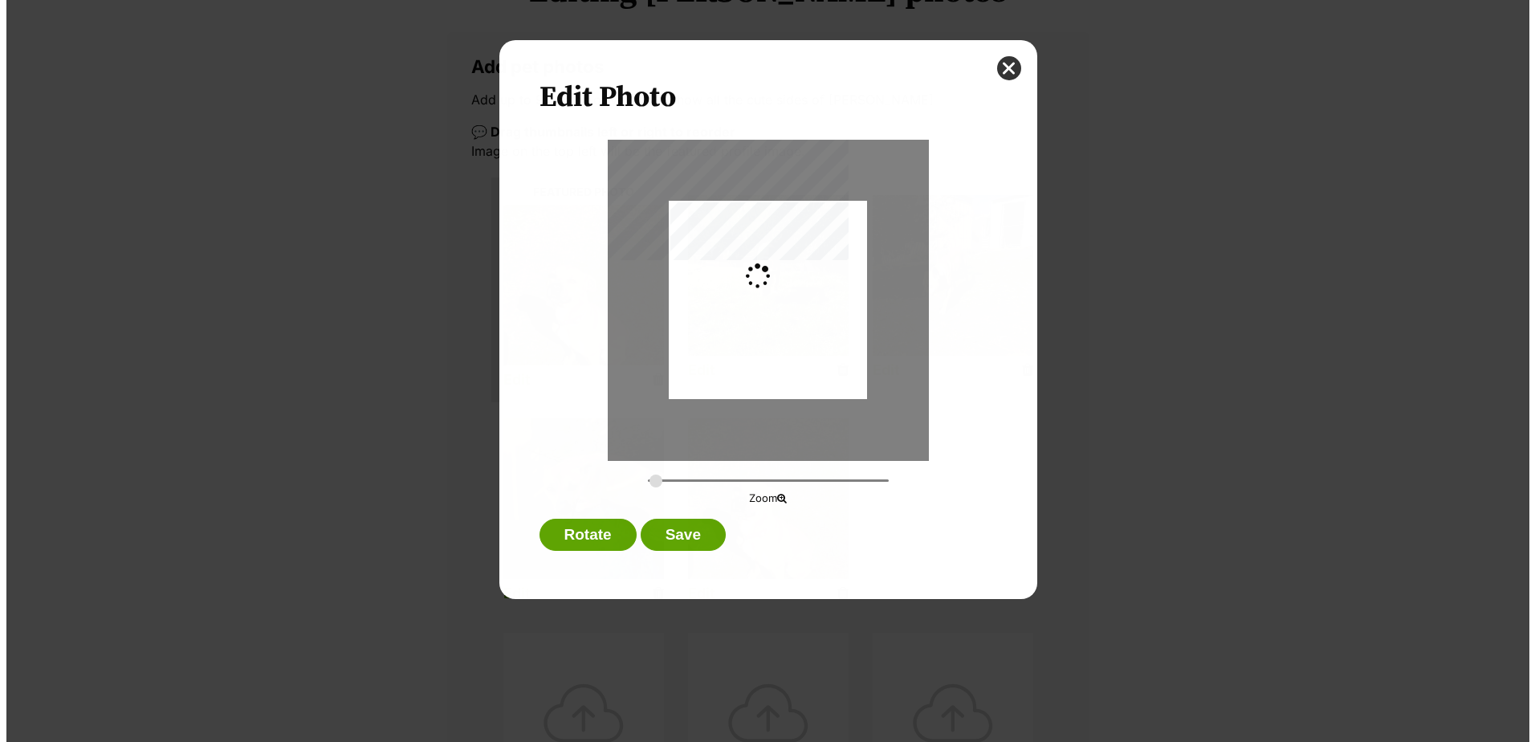
scroll to position [0, 0]
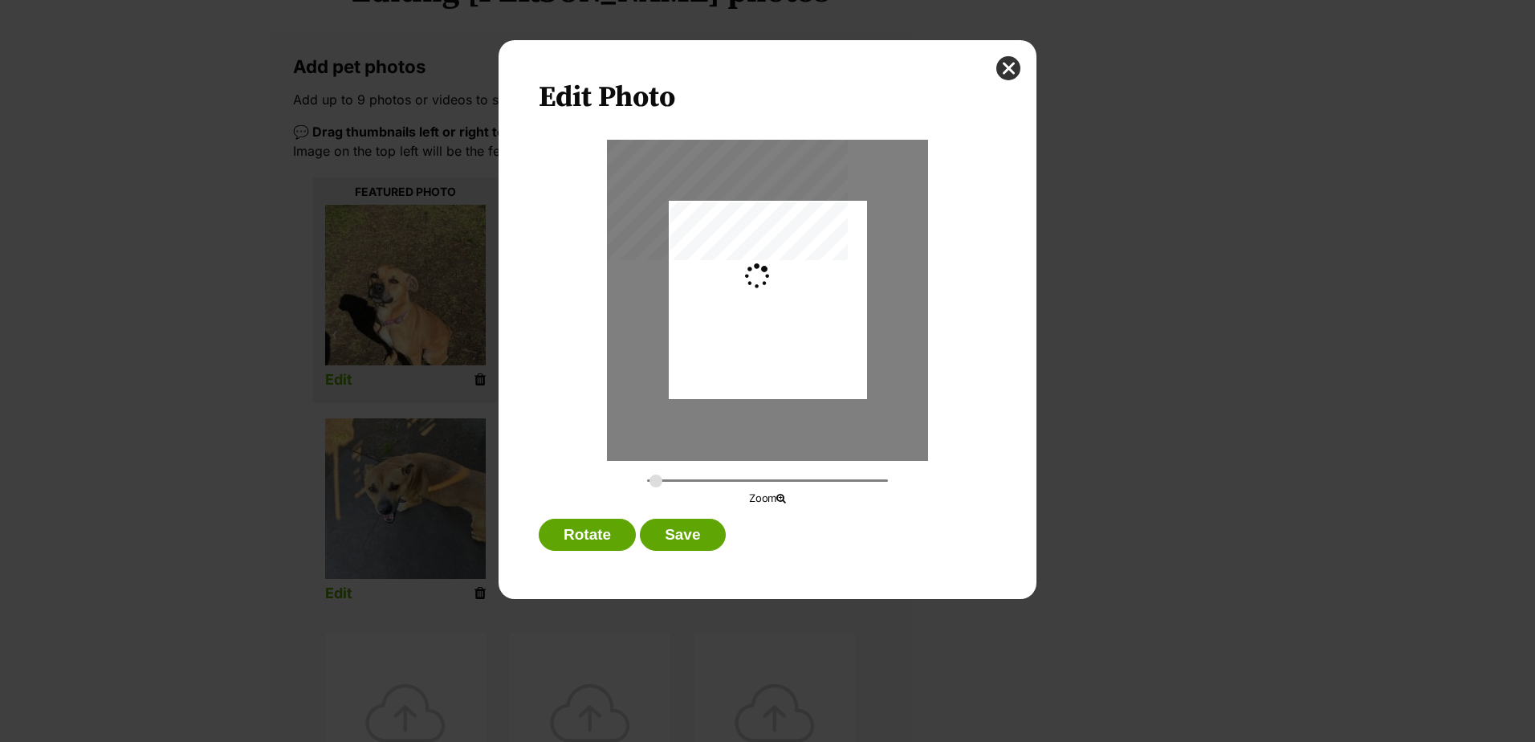
type input "0.2744"
drag, startPoint x: 744, startPoint y: 311, endPoint x: 749, endPoint y: 291, distance: 19.9
click at [749, 291] on div "Dialog Window - Close (Press escape to close)" at bounding box center [768, 281] width 198 height 344
click at [698, 535] on button "Save" at bounding box center [682, 535] width 85 height 32
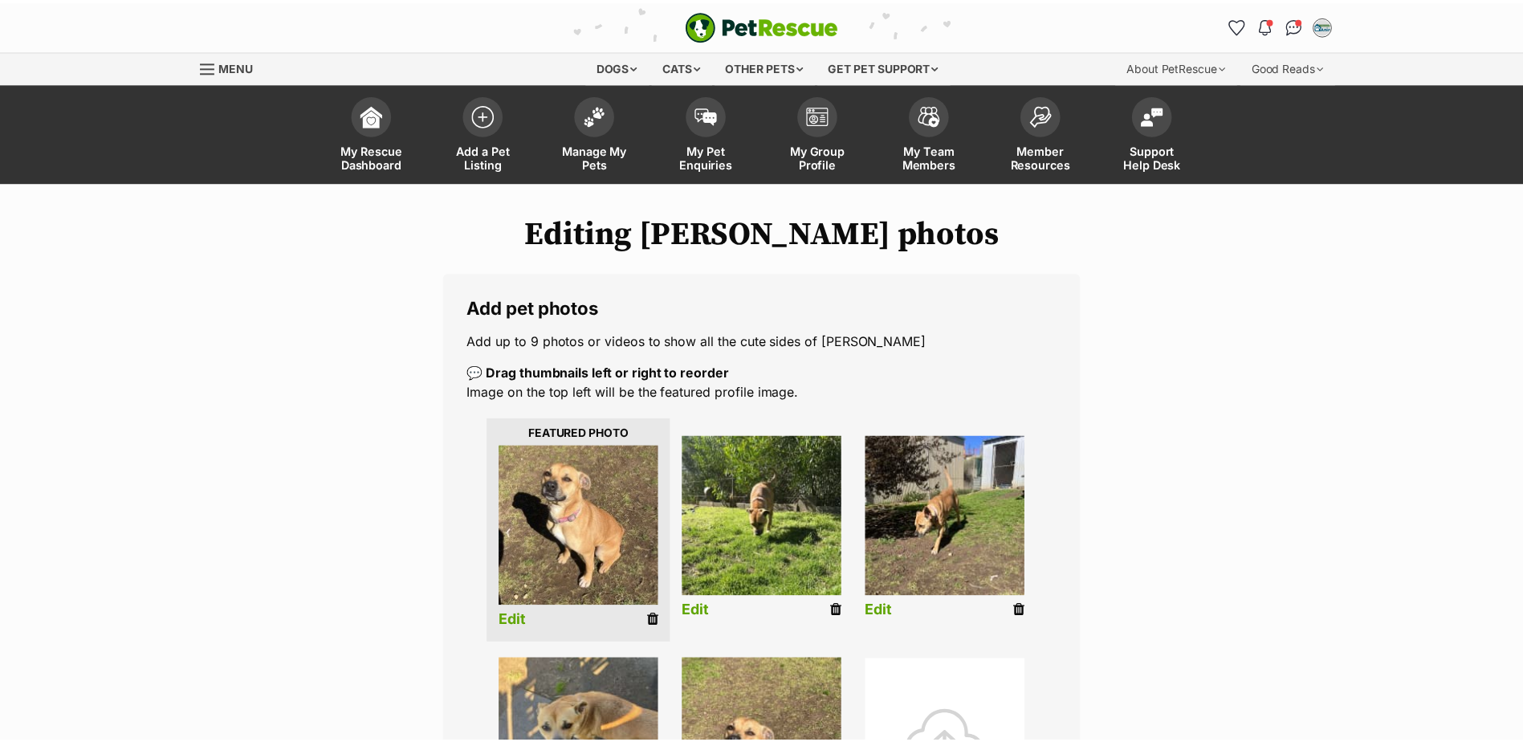
scroll to position [241, 0]
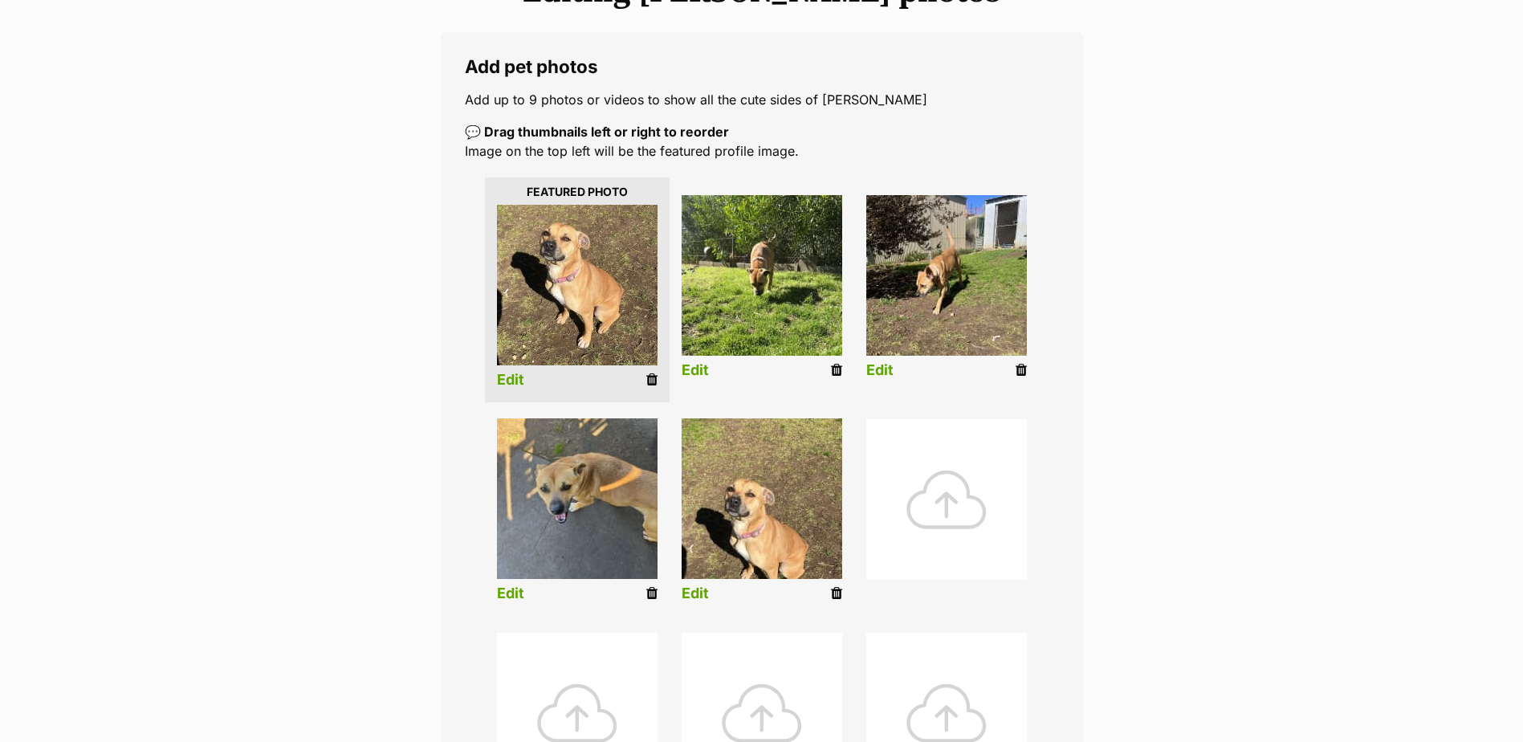
click at [700, 366] on link "Edit" at bounding box center [695, 370] width 27 height 17
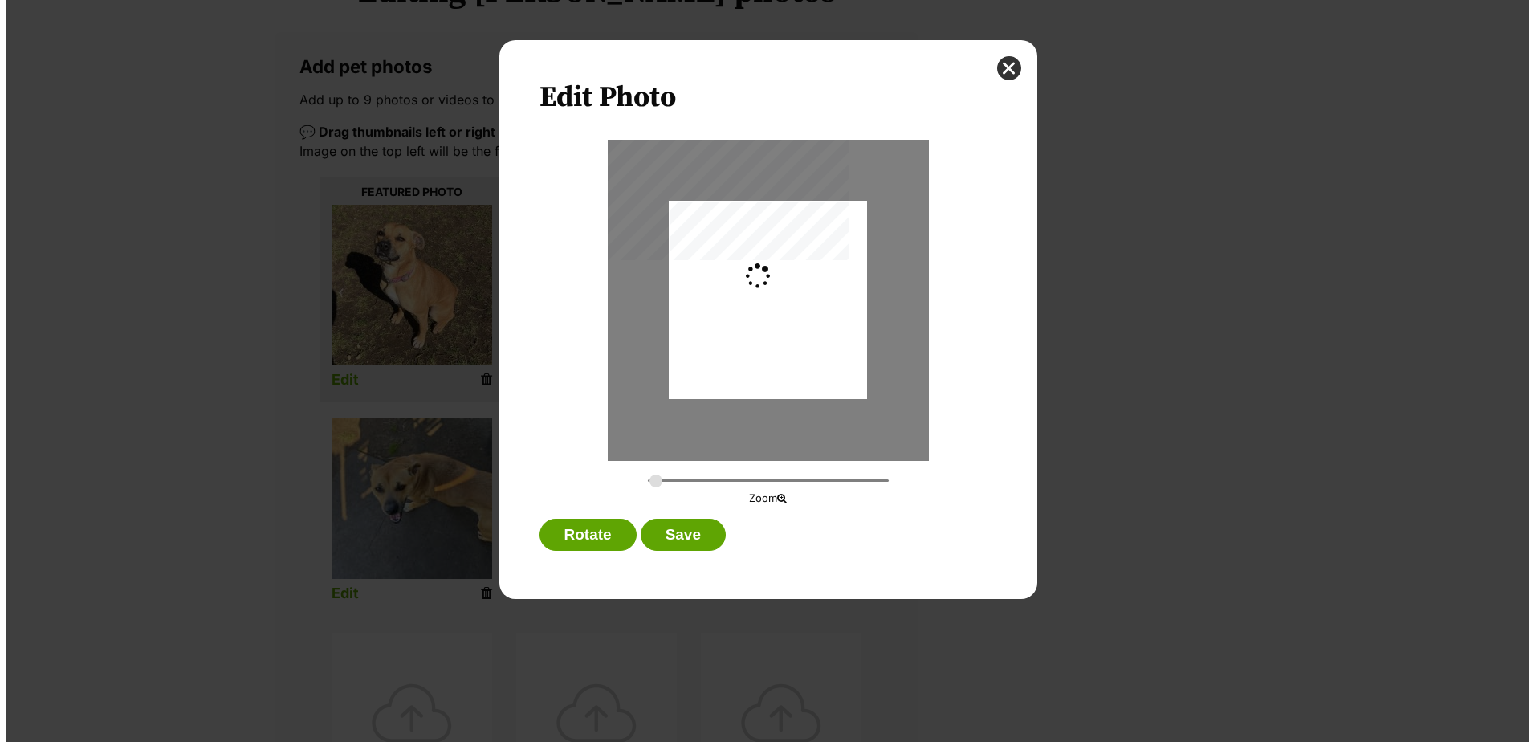
scroll to position [0, 0]
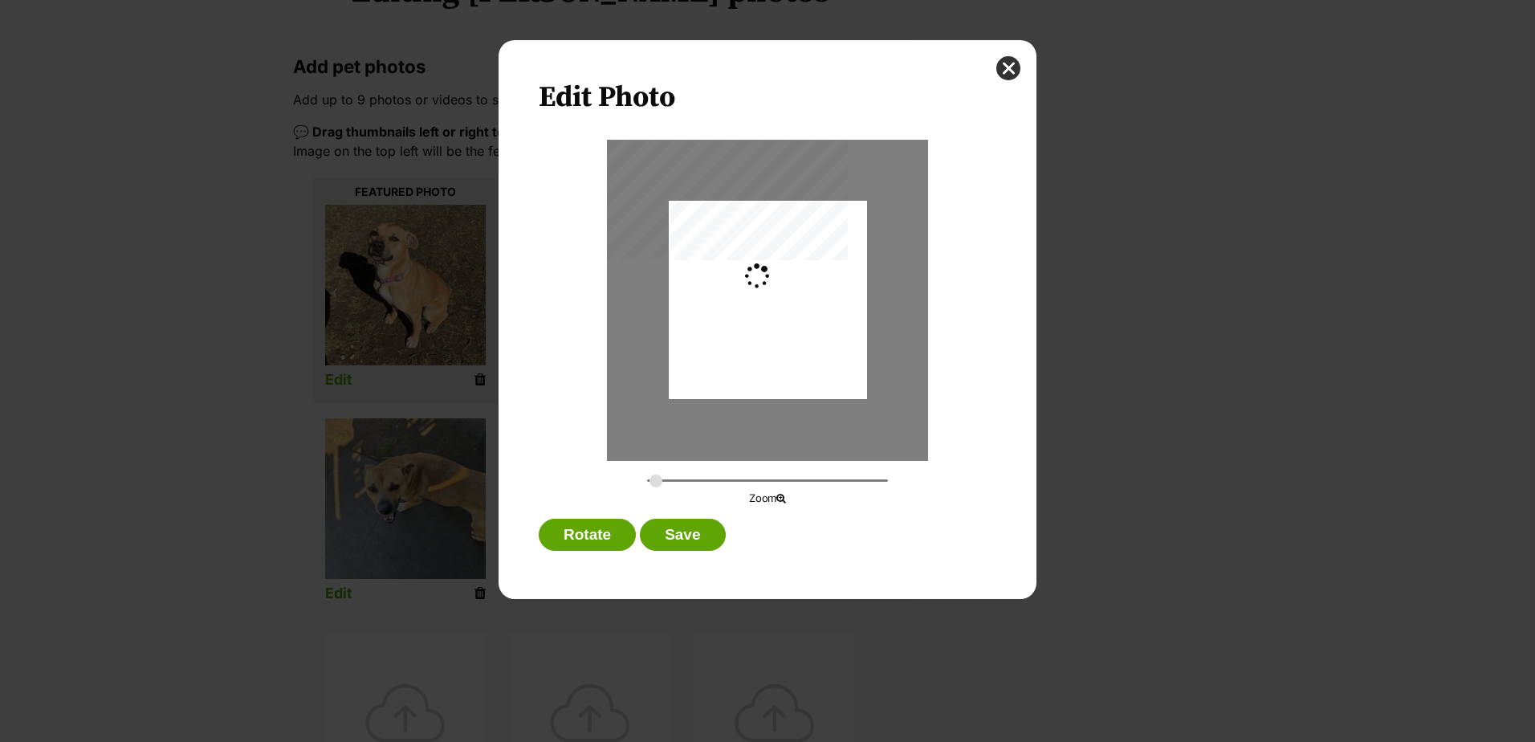
type input "0.2744"
drag, startPoint x: 782, startPoint y: 317, endPoint x: 776, endPoint y: 354, distance: 37.5
click at [776, 354] on div "Dialog Window - Close (Press escape to close)" at bounding box center [768, 333] width 198 height 264
click at [686, 531] on button "Save" at bounding box center [682, 535] width 85 height 32
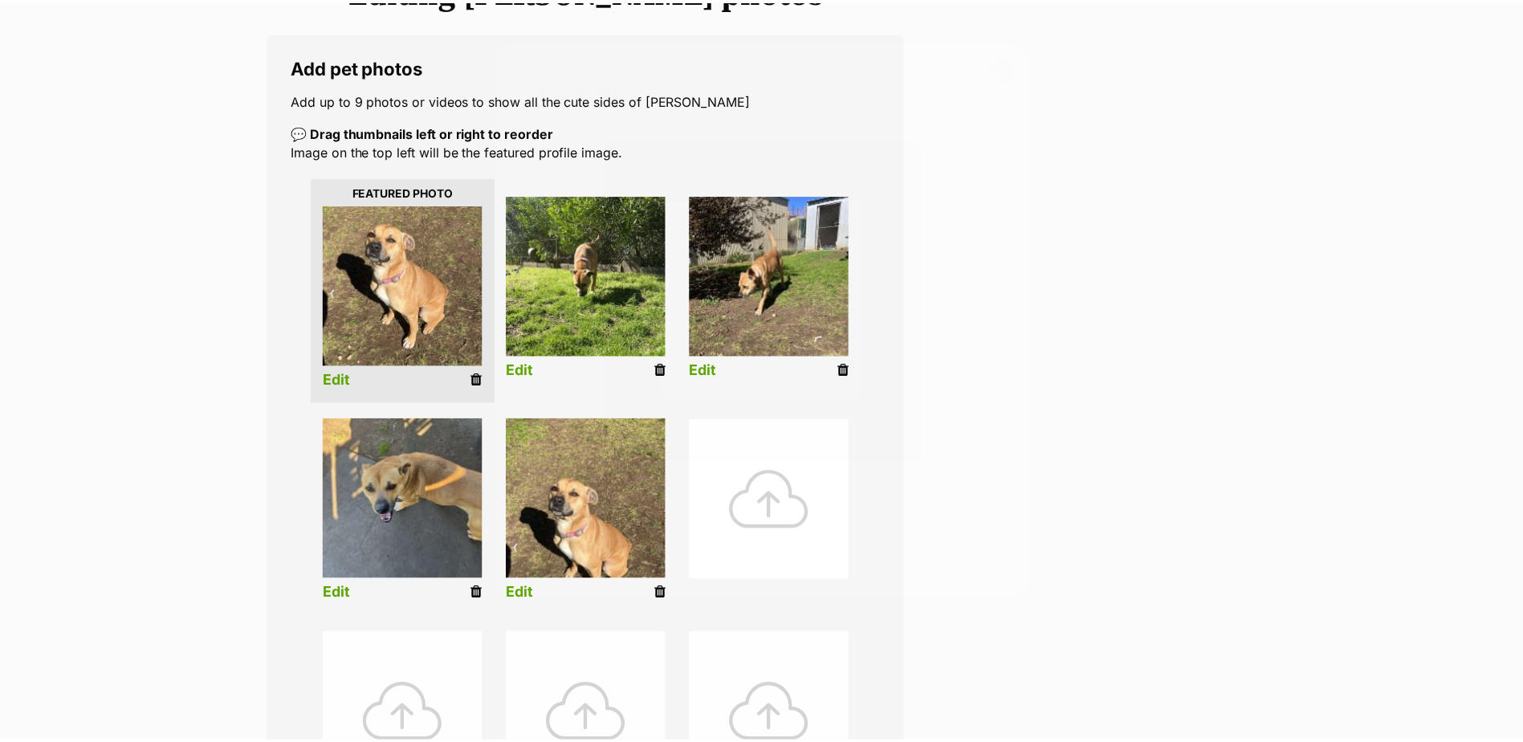
scroll to position [241, 0]
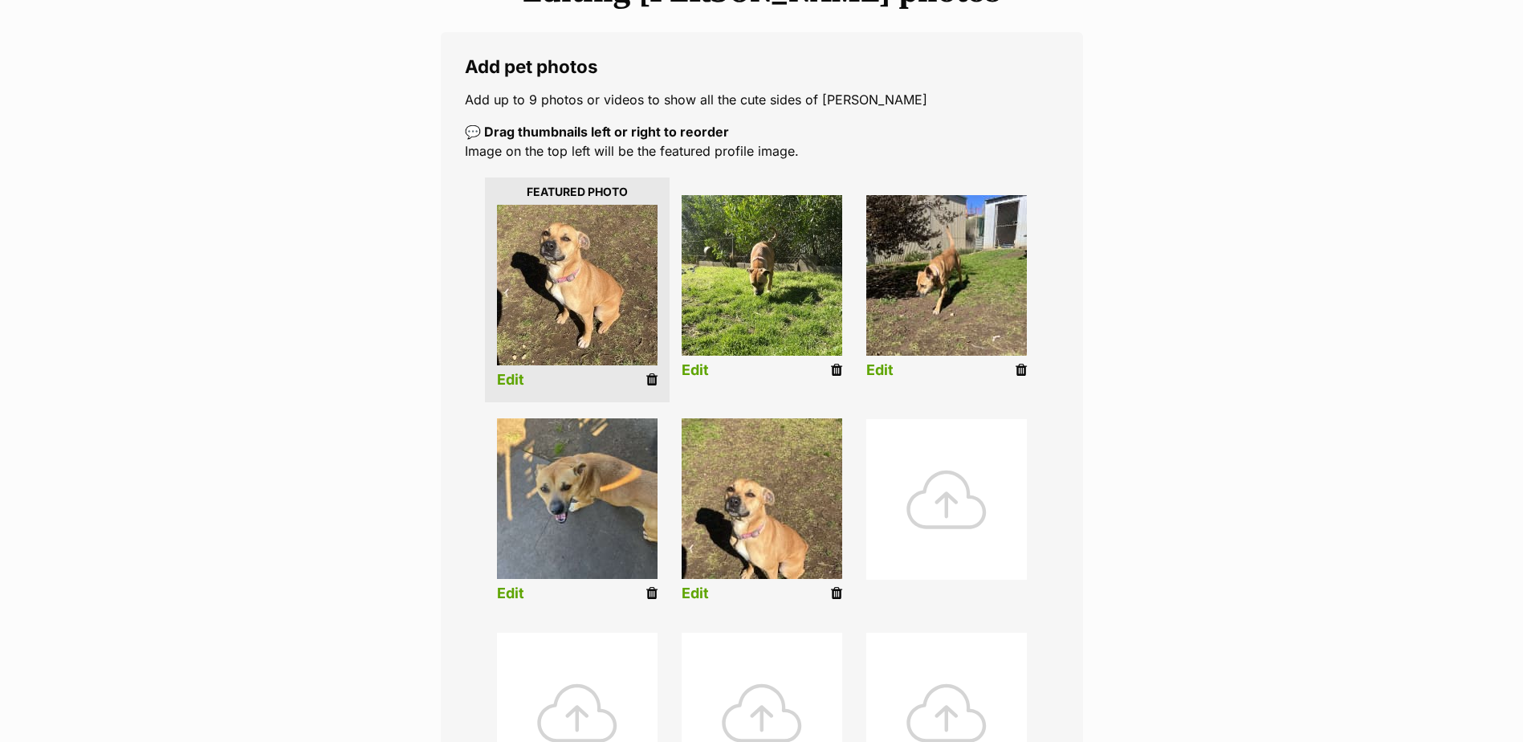
click at [884, 365] on link "Edit" at bounding box center [879, 370] width 27 height 17
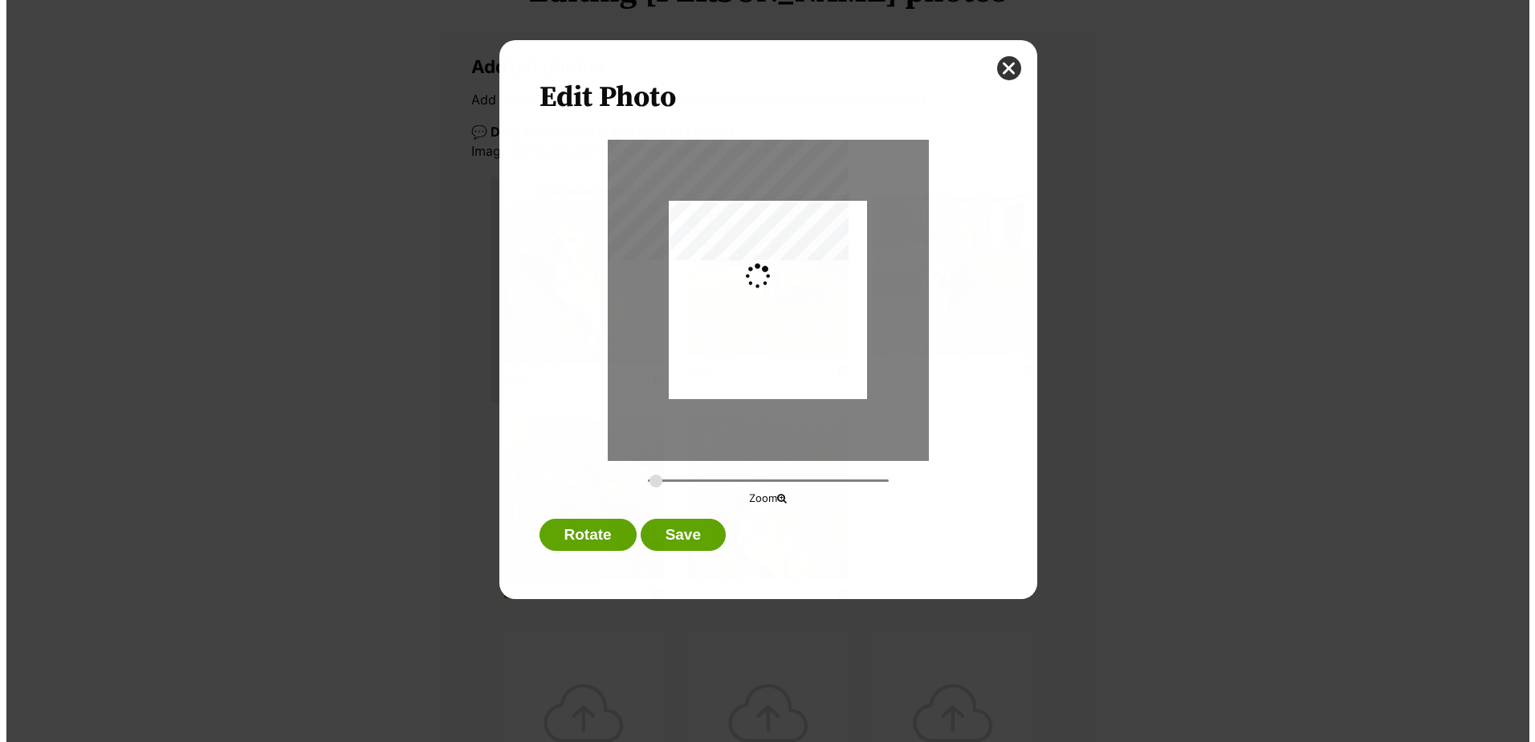
scroll to position [0, 0]
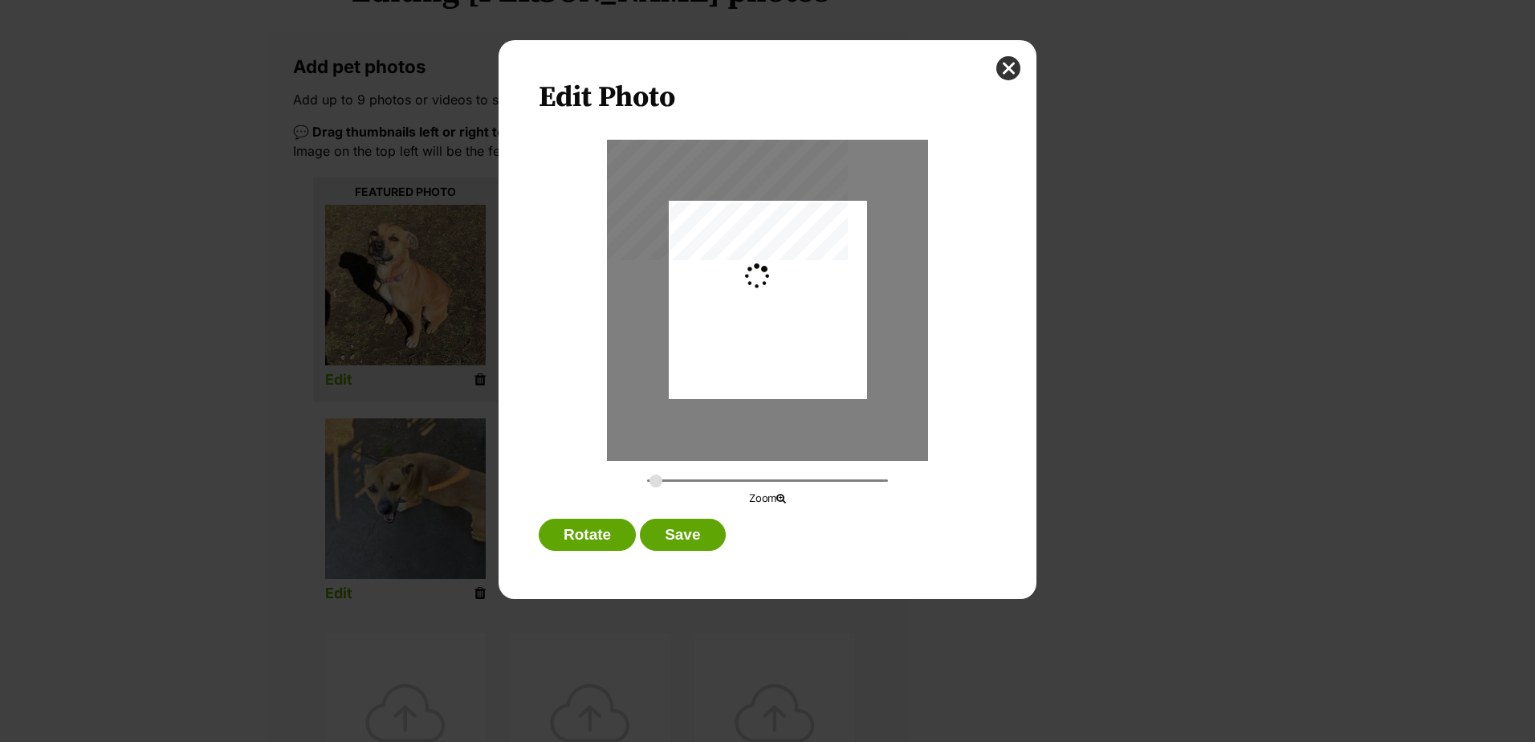
type input "0.2744"
drag, startPoint x: 769, startPoint y: 332, endPoint x: 766, endPoint y: 372, distance: 40.3
click at [766, 372] on div "Dialog Window - Close (Press escape to close)" at bounding box center [768, 333] width 198 height 264
click at [698, 535] on button "Save" at bounding box center [682, 535] width 85 height 32
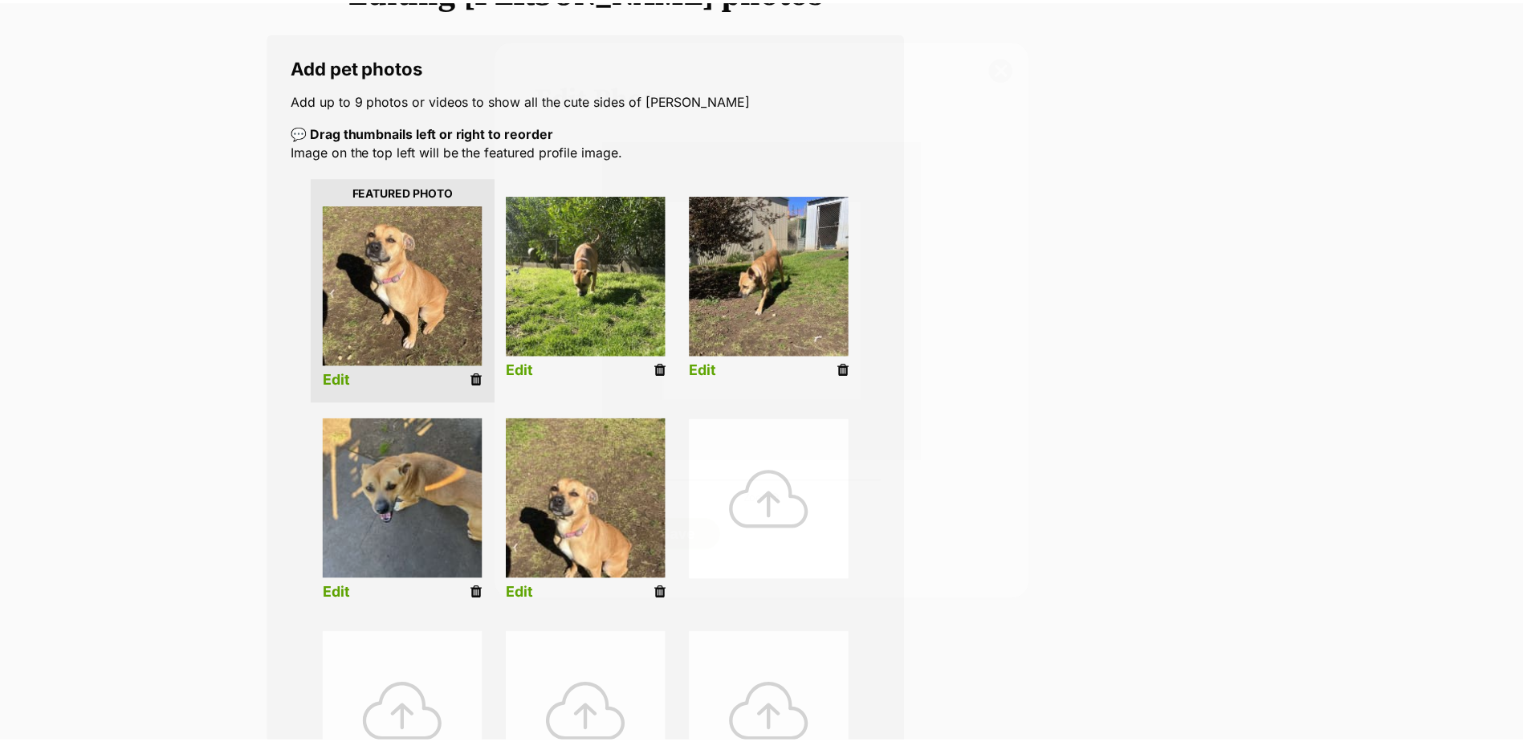
scroll to position [241, 0]
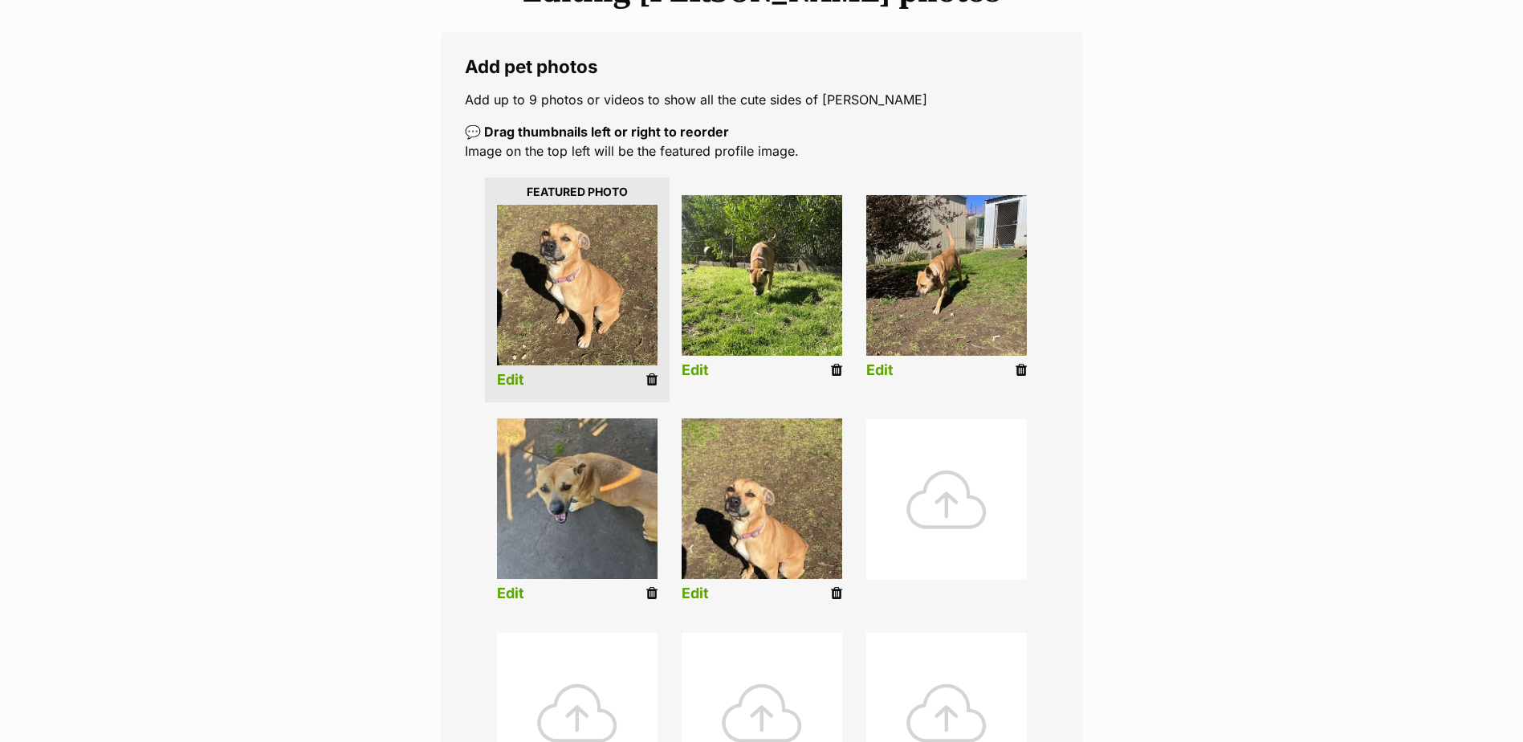
drag, startPoint x: 649, startPoint y: 592, endPoint x: 845, endPoint y: 46, distance: 581.0
click at [649, 592] on icon at bounding box center [651, 593] width 11 height 14
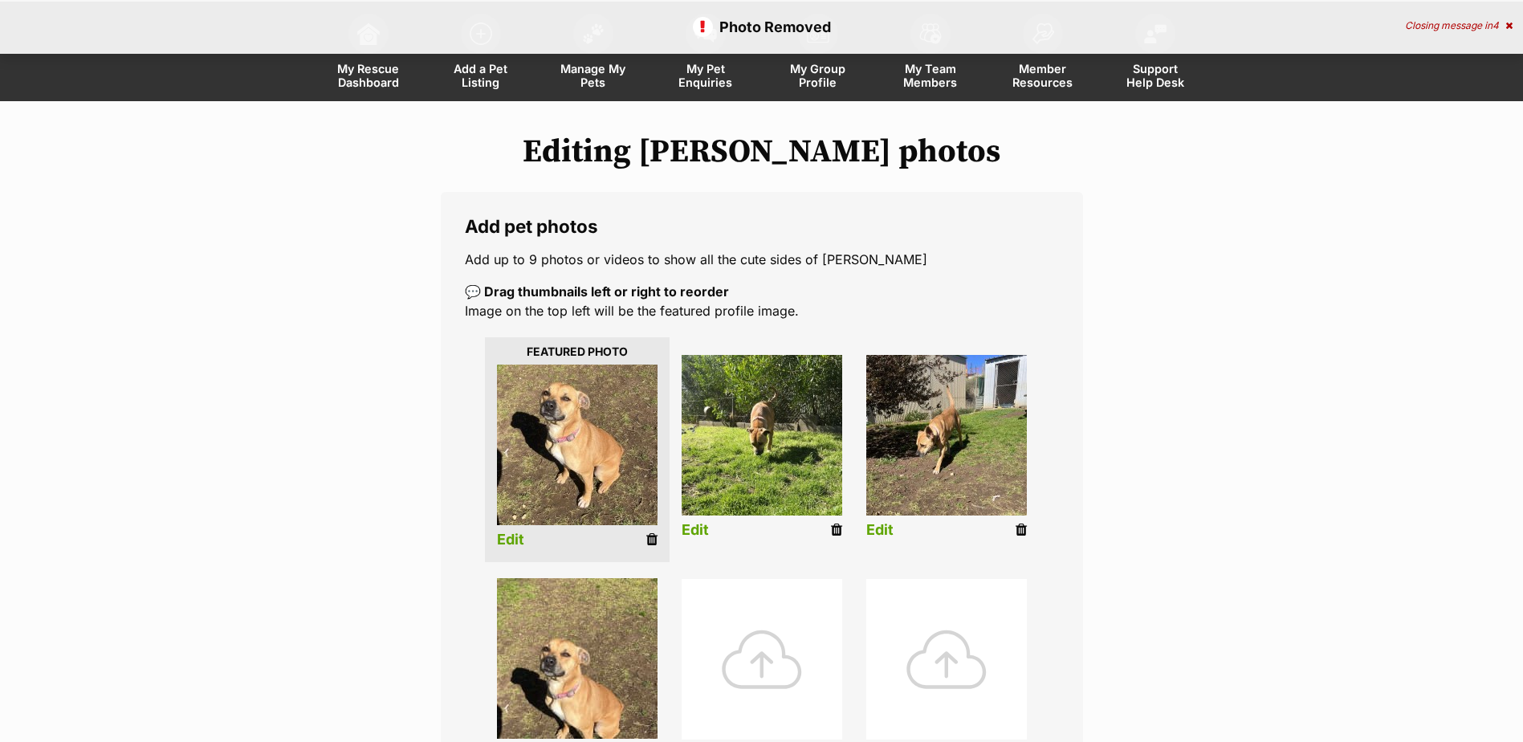
scroll to position [321, 0]
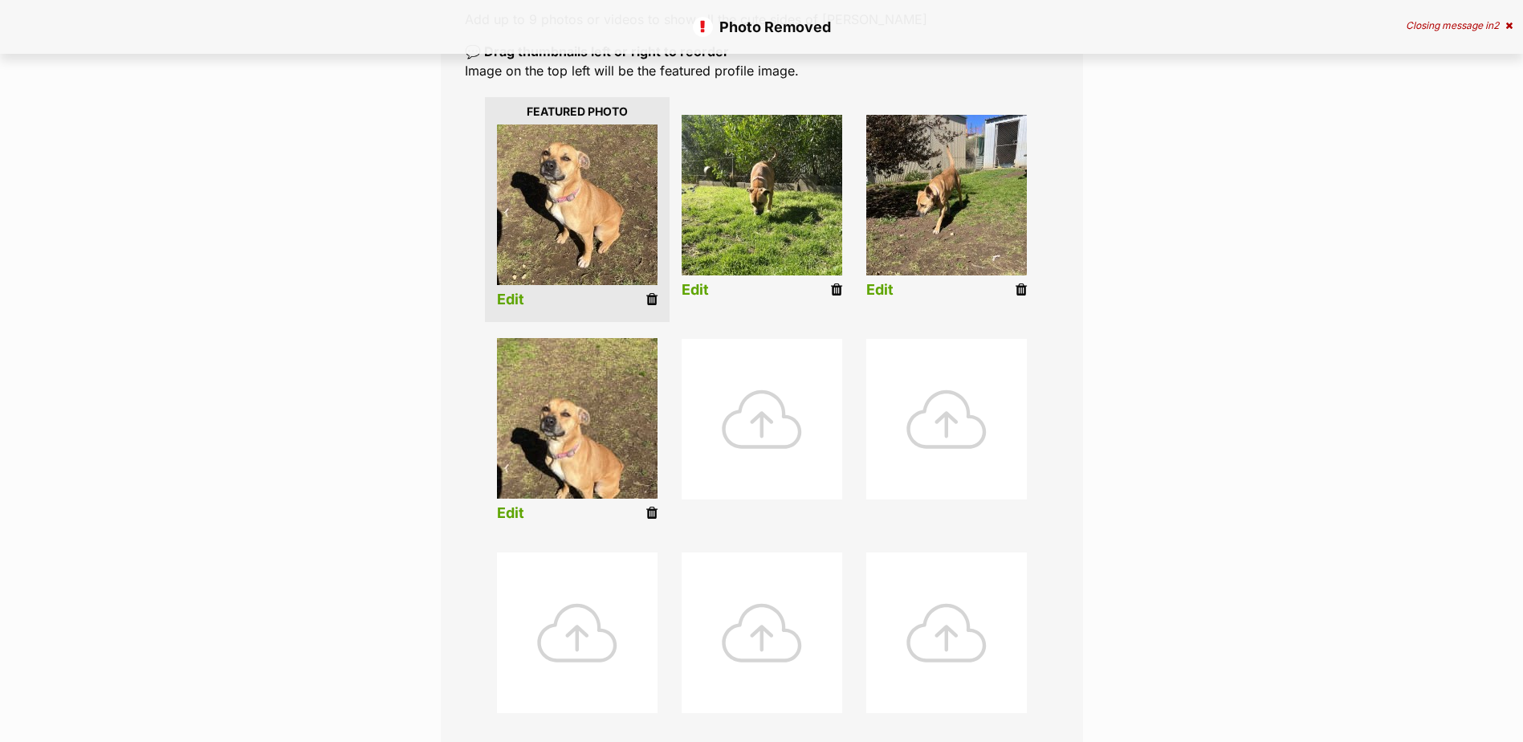
click at [654, 513] on icon at bounding box center [651, 513] width 11 height 14
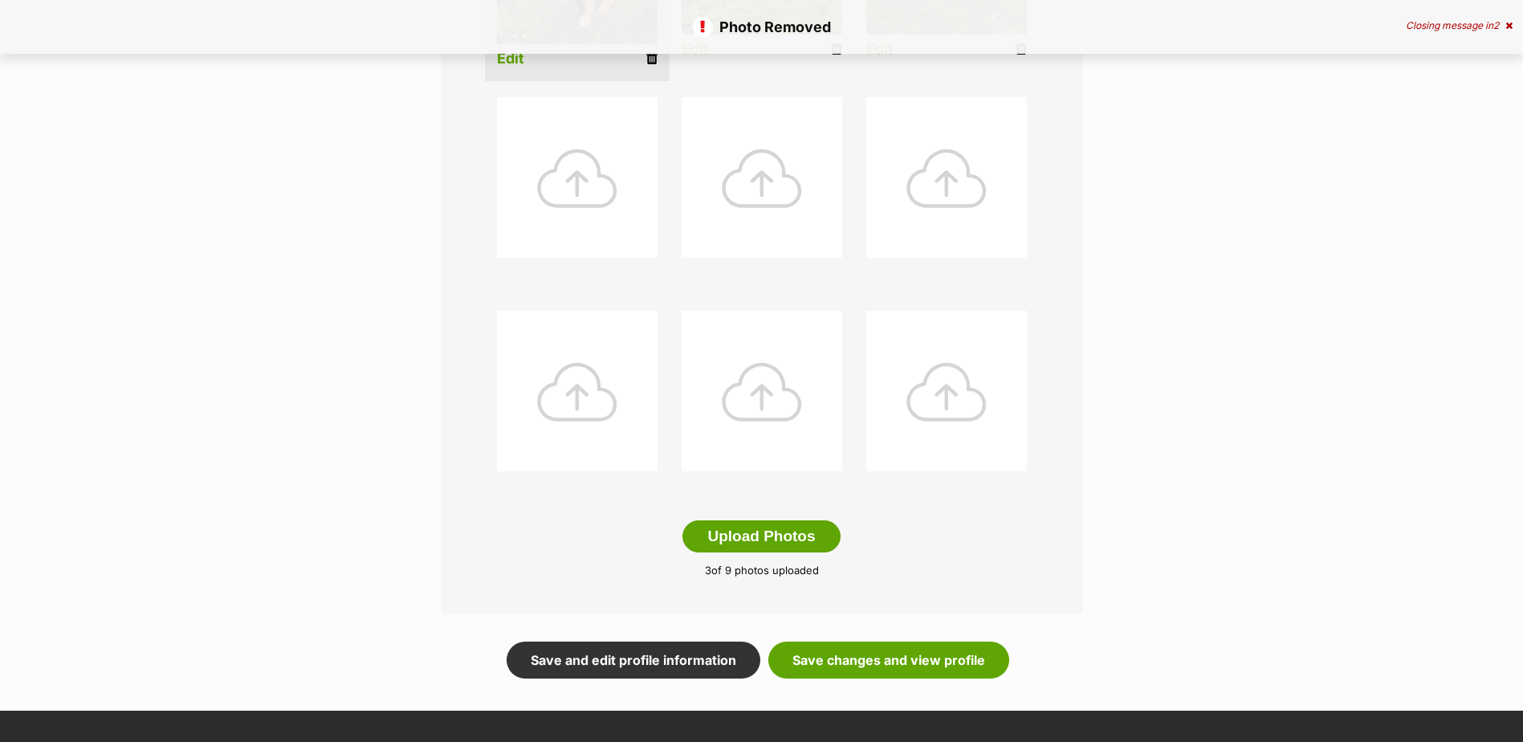
scroll to position [803, 0]
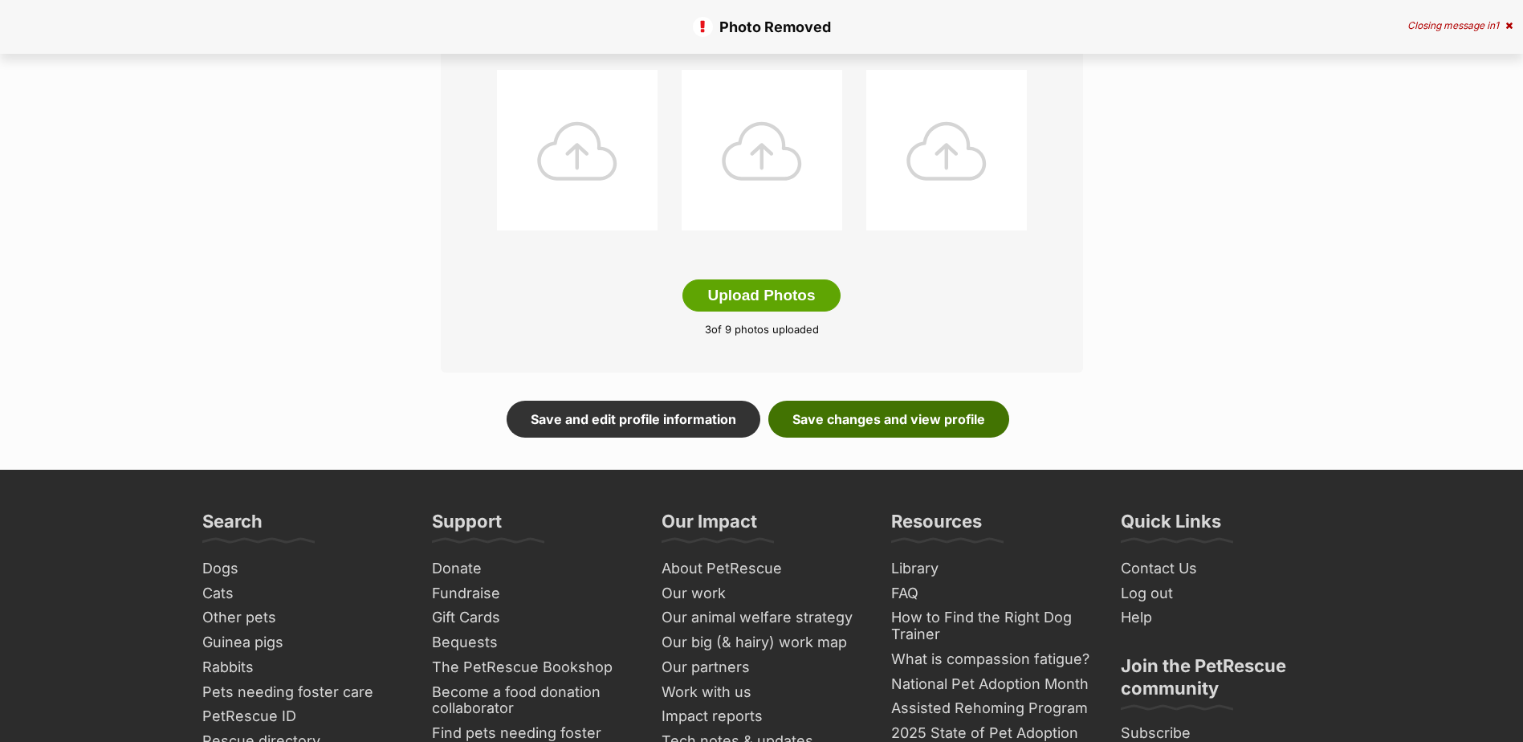
click at [890, 424] on link "Save changes and view profile" at bounding box center [888, 419] width 241 height 37
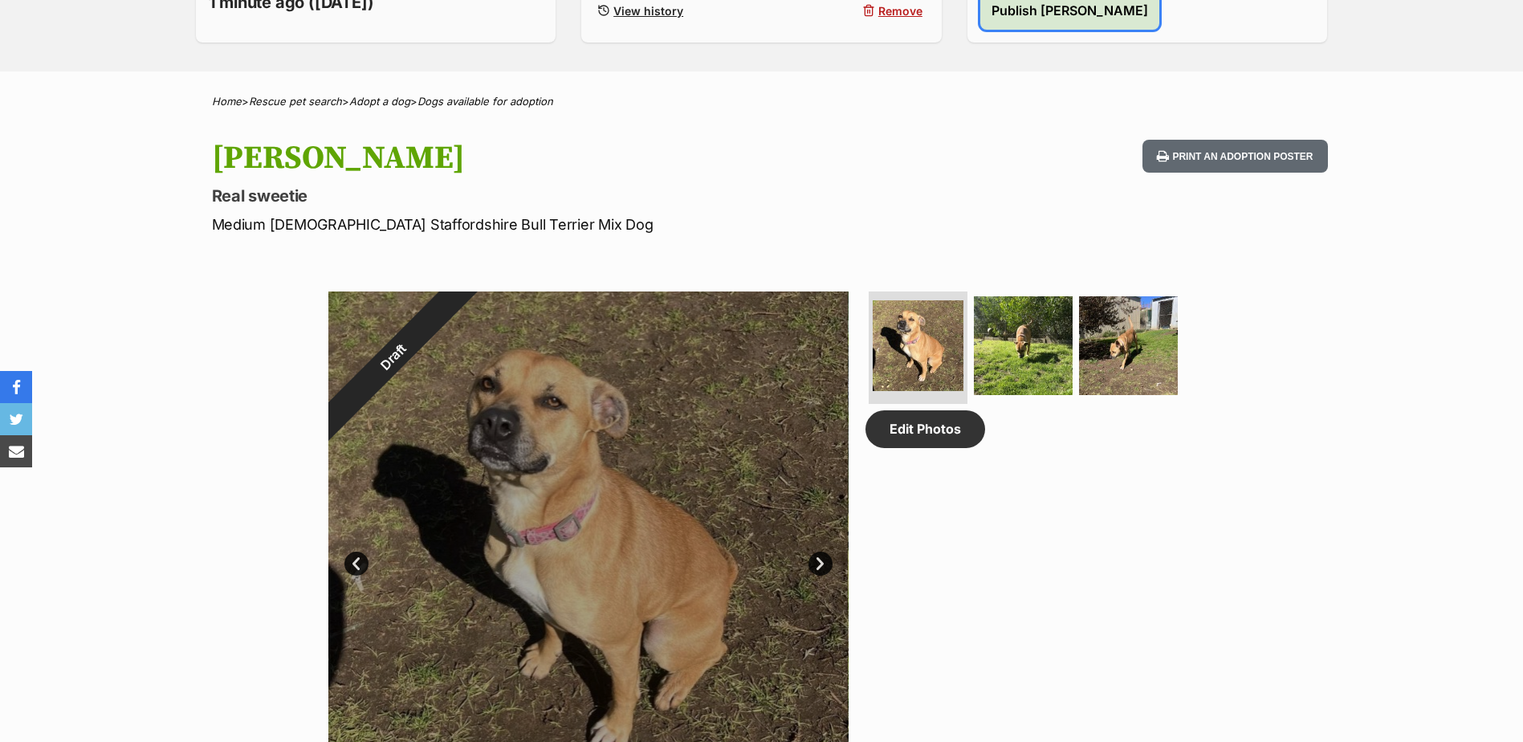
click at [1042, 10] on span "Publish [PERSON_NAME]" at bounding box center [1070, 10] width 157 height 19
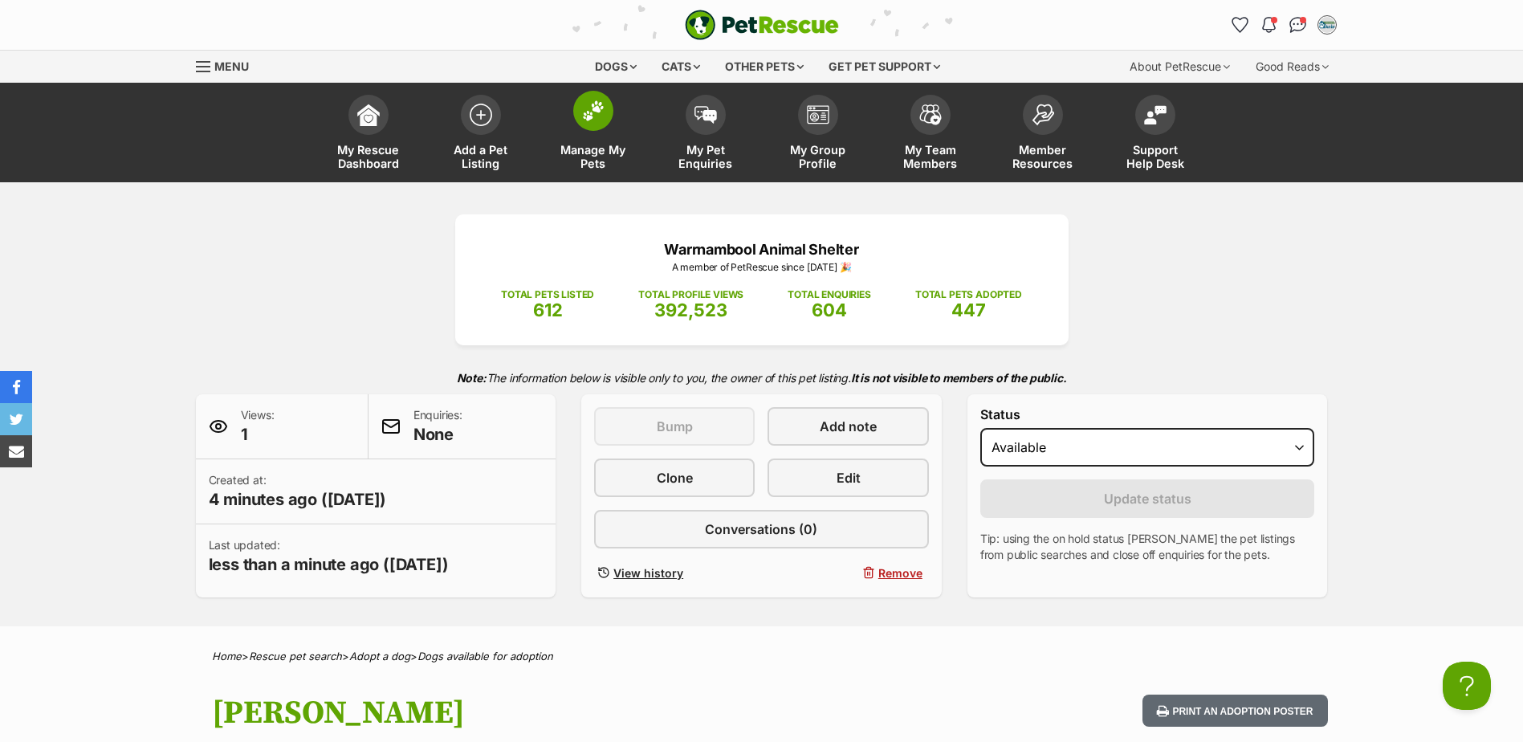
click at [605, 150] on span "Manage My Pets" at bounding box center [593, 156] width 72 height 27
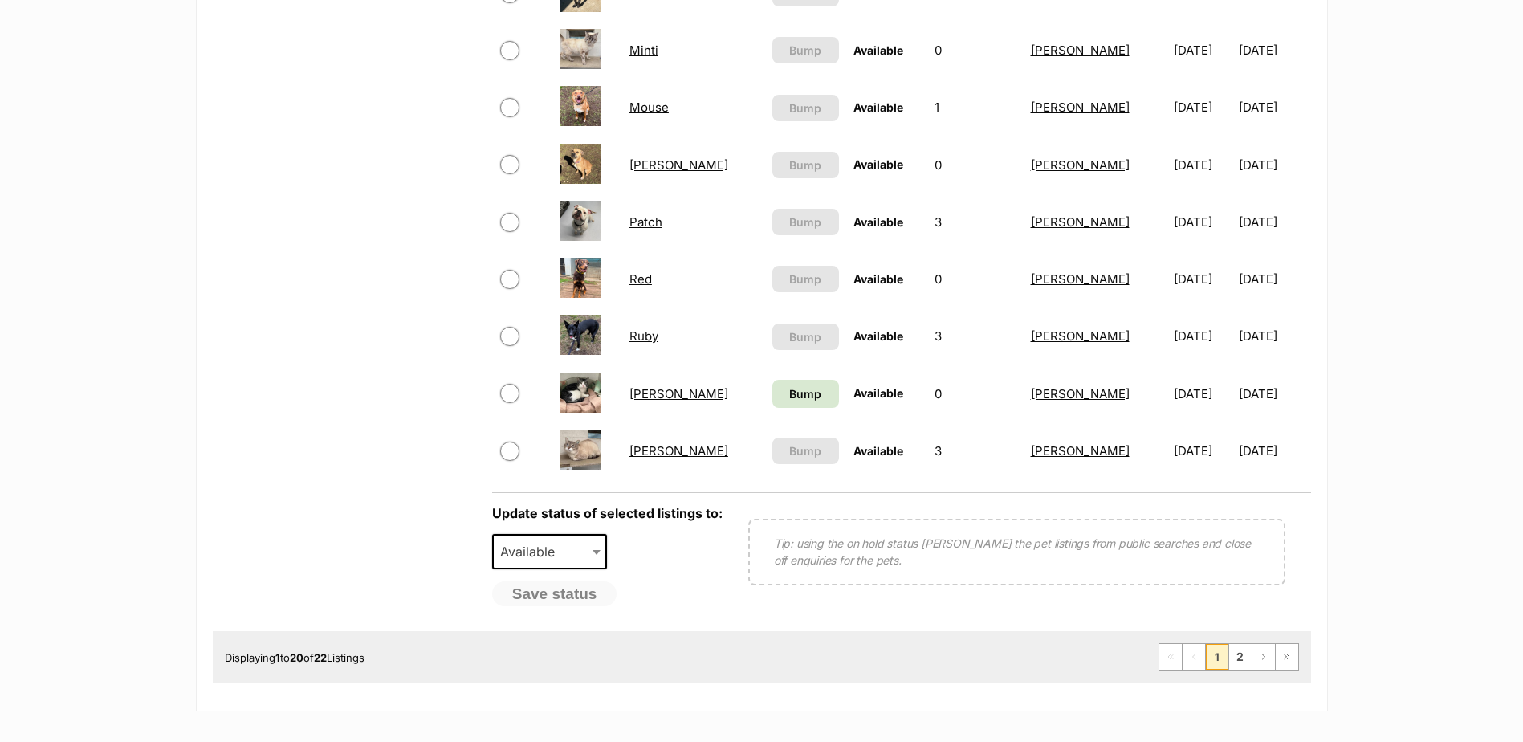
scroll to position [1124, 0]
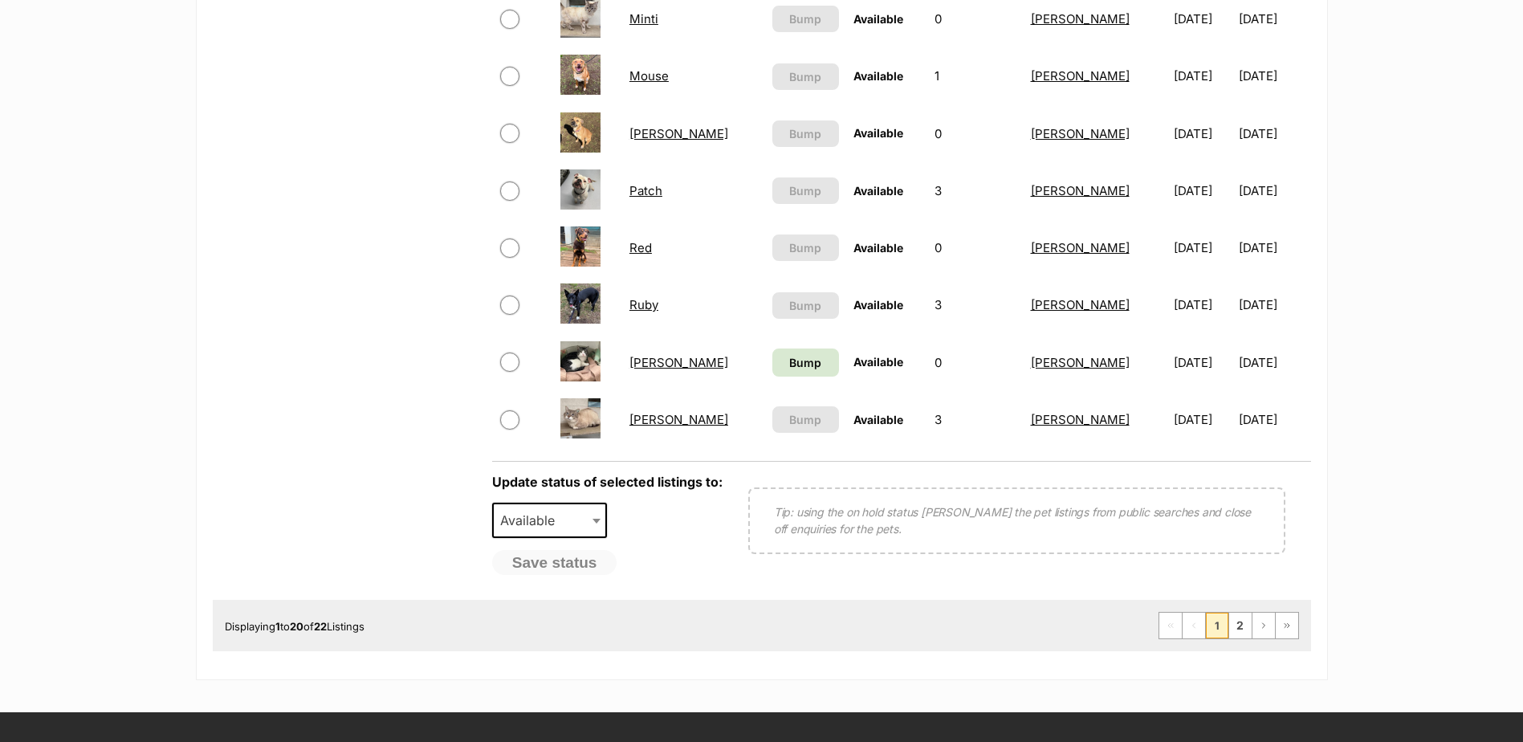
click at [513, 365] on input "checkbox" at bounding box center [509, 361] width 19 height 19
checkbox input "true"
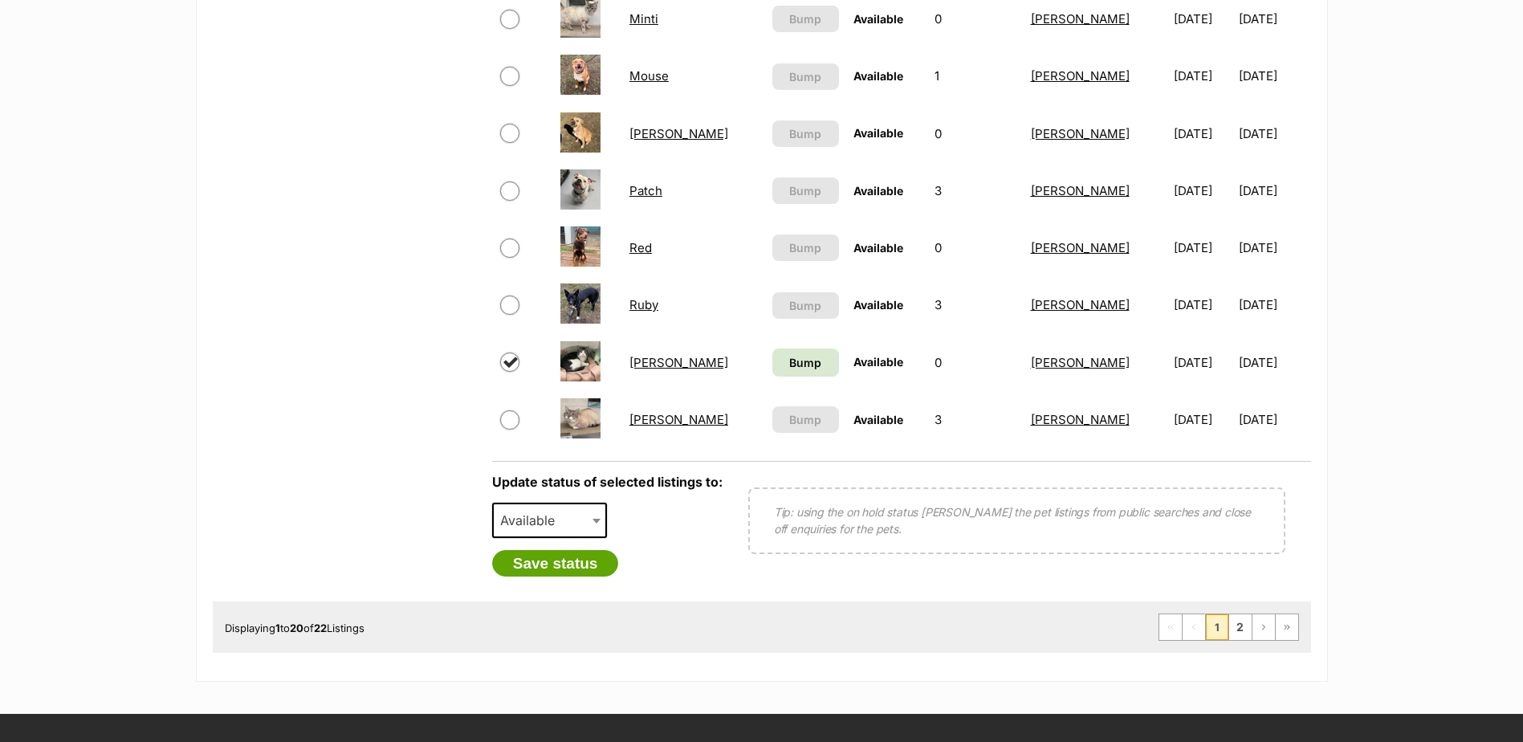
click at [548, 519] on span "Available" at bounding box center [532, 520] width 77 height 22
select select "rehomed"
click at [552, 562] on button "Save status" at bounding box center [555, 563] width 127 height 27
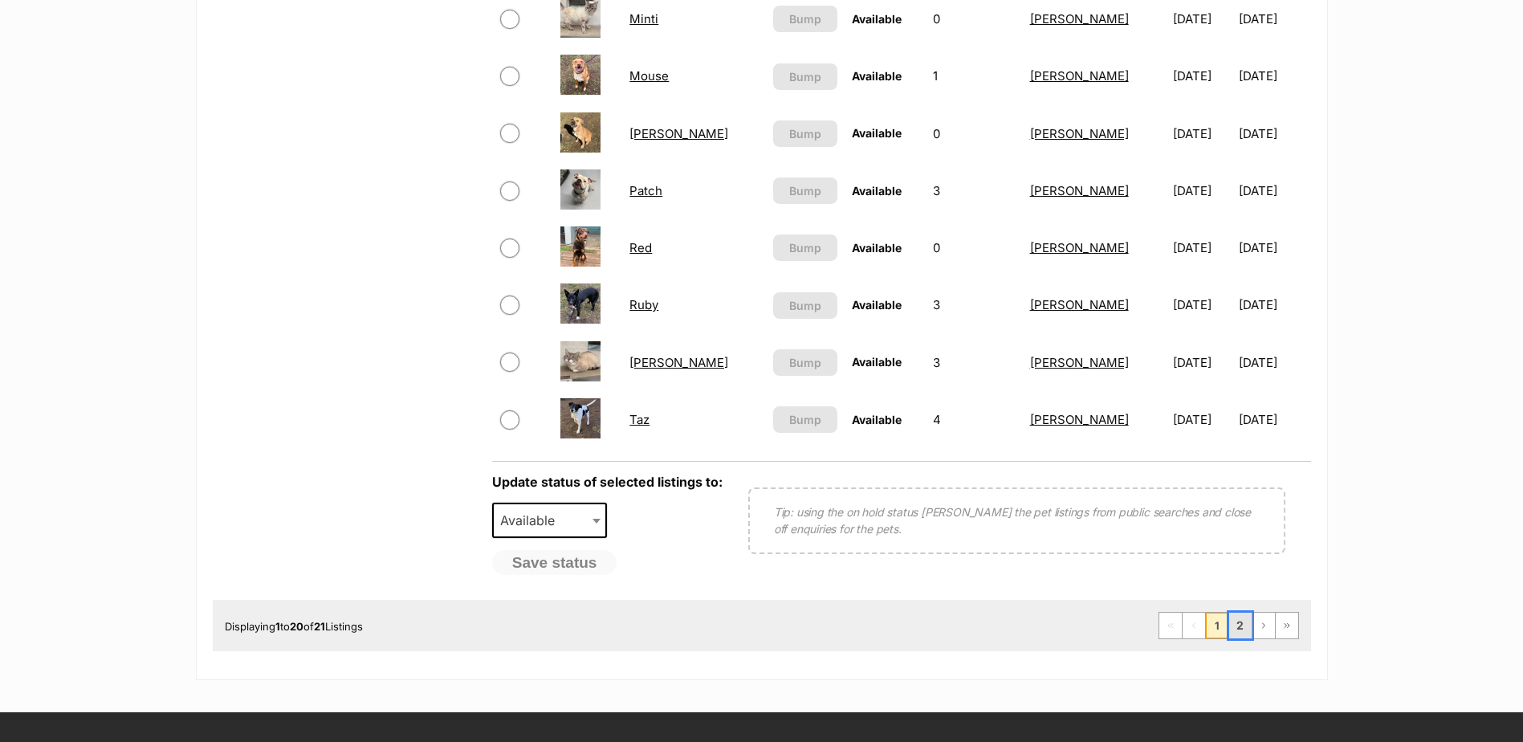
click at [1242, 629] on link "2" at bounding box center [1240, 626] width 22 height 26
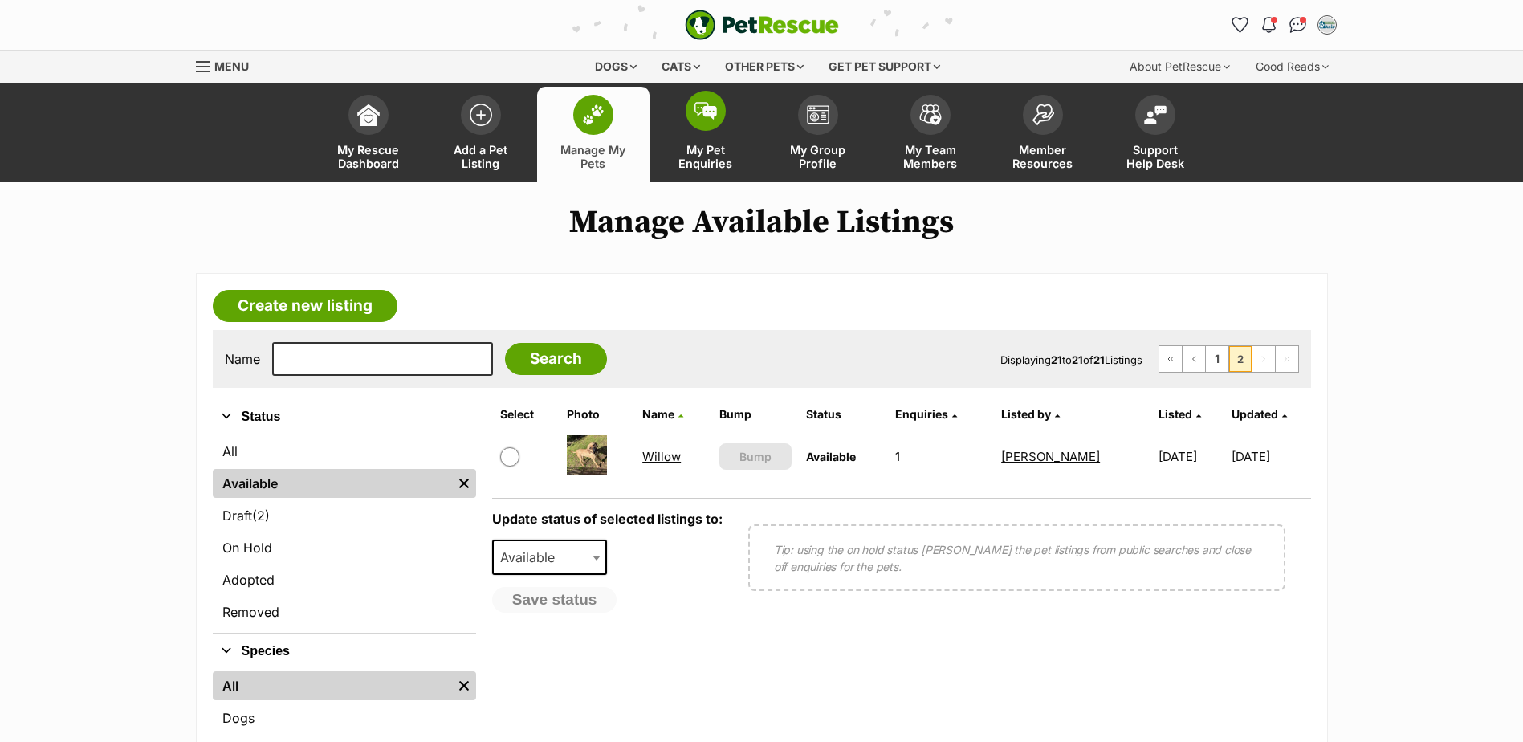
click at [699, 157] on span "My Pet Enquiries" at bounding box center [706, 156] width 72 height 27
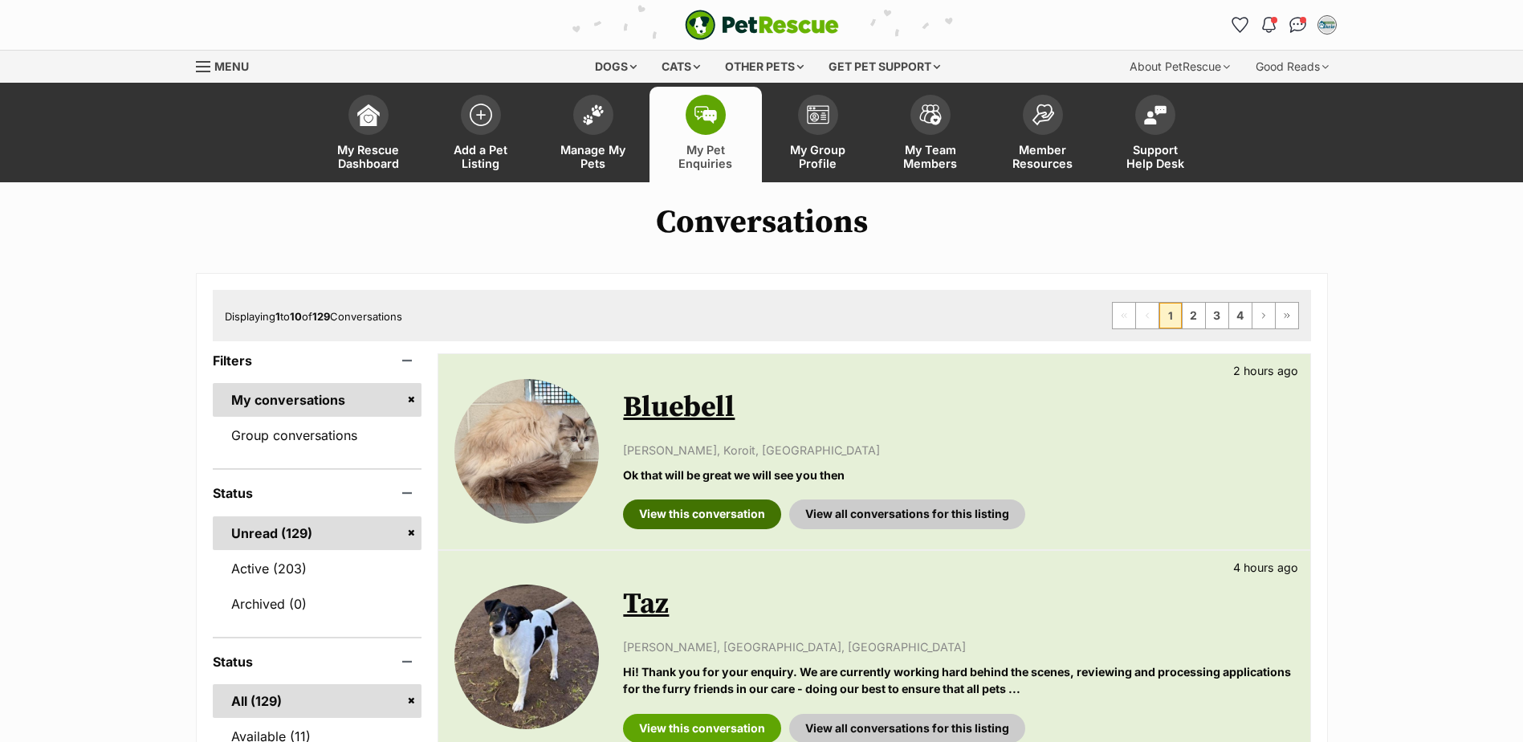
click at [711, 508] on link "View this conversation" at bounding box center [702, 513] width 158 height 29
